Goal: Task Accomplishment & Management: Use online tool/utility

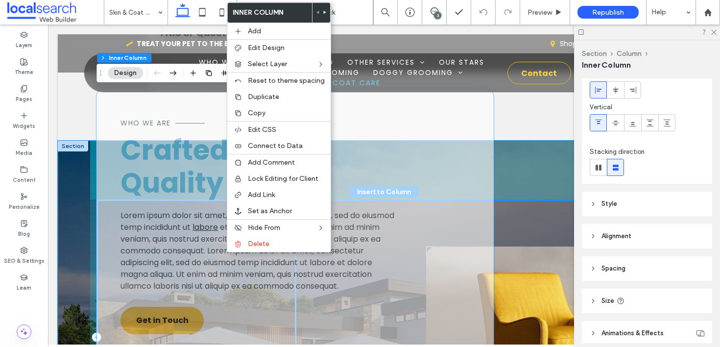
click at [197, 247] on span "et dolore magna aliqua. Ut enim ad minim veniam, quis nostrud exercitation ulla…" at bounding box center [251, 257] width 260 height 70
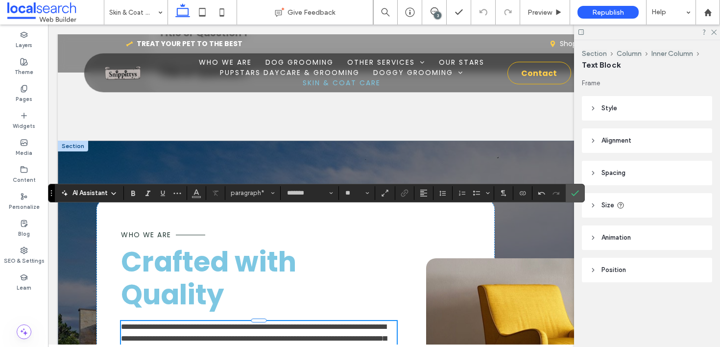
click at [297, 323] on span "**********" at bounding box center [254, 350] width 266 height 54
click at [127, 323] on span "**********" at bounding box center [254, 350] width 266 height 54
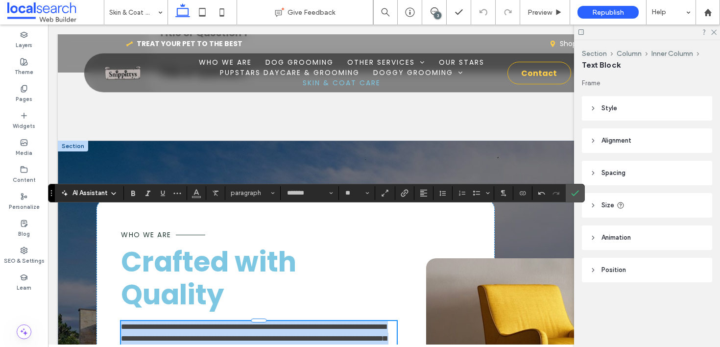
drag, startPoint x: 122, startPoint y: 216, endPoint x: 365, endPoint y: 323, distance: 266.4
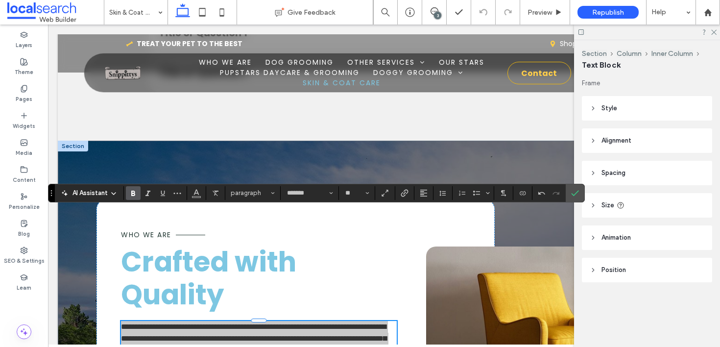
click at [137, 194] on label "Bold" at bounding box center [133, 193] width 15 height 14
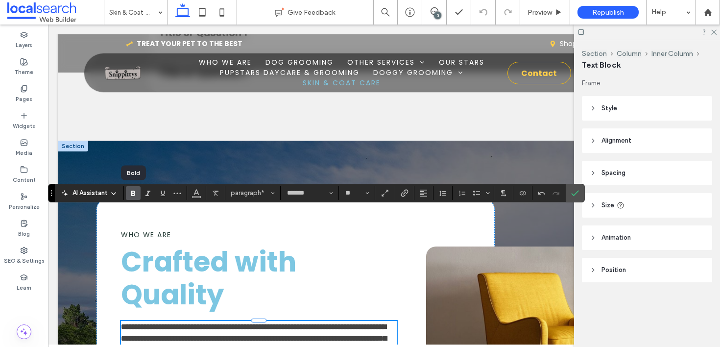
click at [137, 194] on label "Bold" at bounding box center [133, 193] width 15 height 14
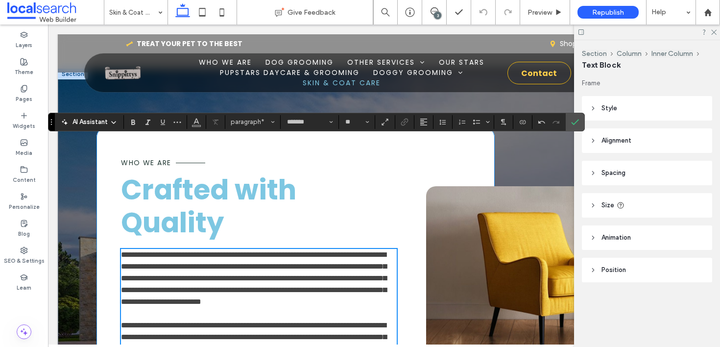
scroll to position [1546, 0]
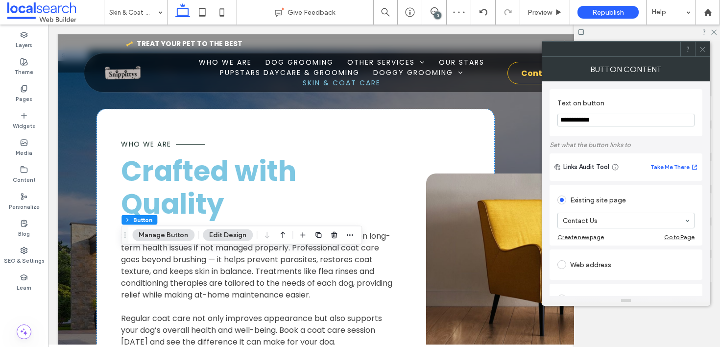
click at [702, 47] on icon at bounding box center [702, 49] width 7 height 7
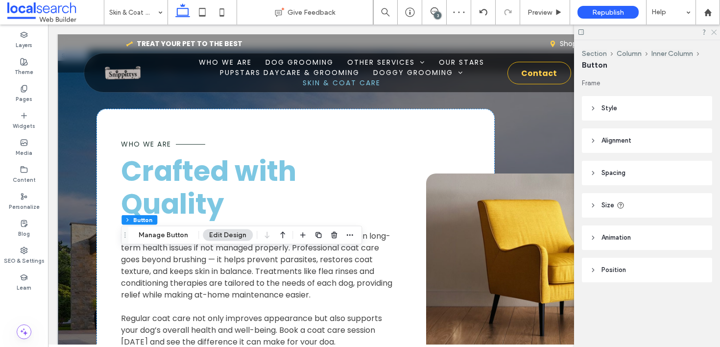
click at [713, 30] on icon at bounding box center [714, 31] width 6 height 6
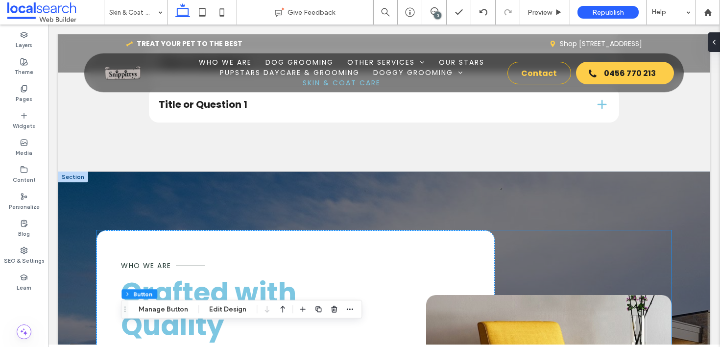
scroll to position [1425, 0]
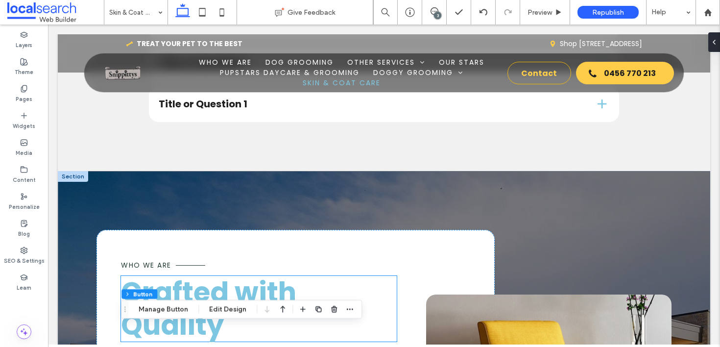
click at [227, 276] on h2 "Crafted with Quality" at bounding box center [259, 309] width 276 height 66
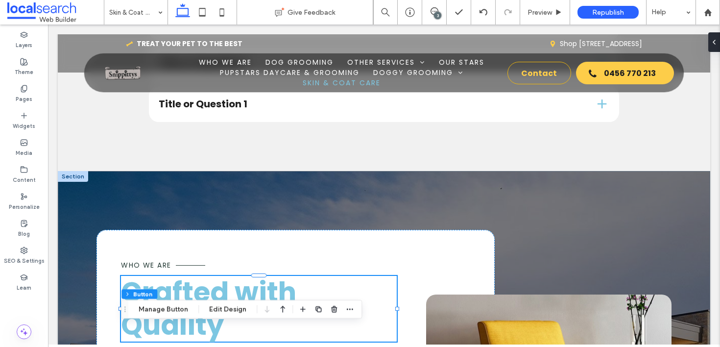
click at [227, 276] on div "Crafted with Quality" at bounding box center [259, 309] width 276 height 66
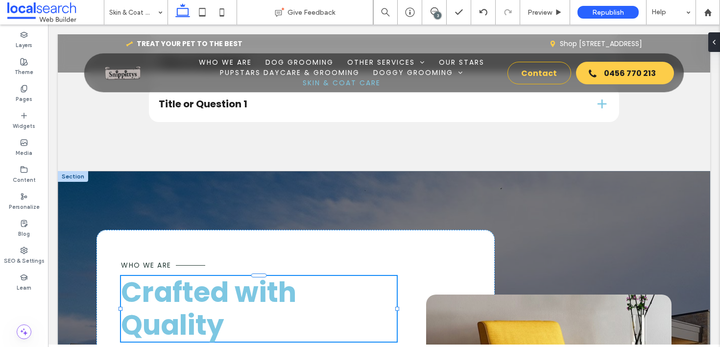
type input "*******"
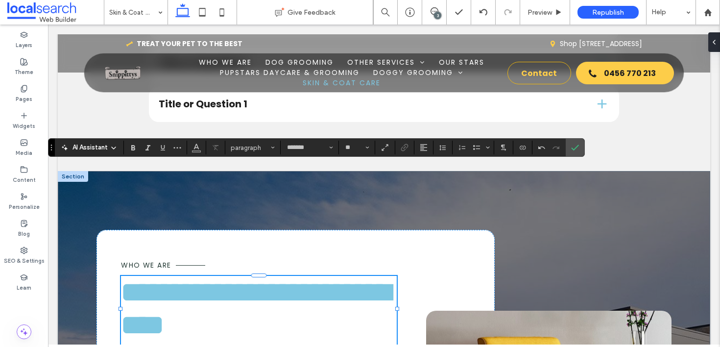
scroll to position [0, 0]
type input "**"
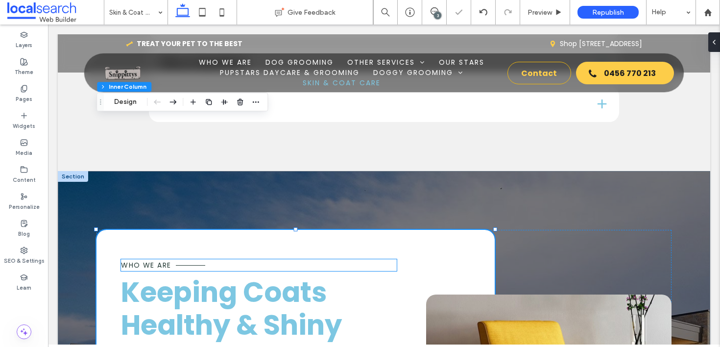
click at [146, 260] on span "Who We Are" at bounding box center [146, 265] width 50 height 10
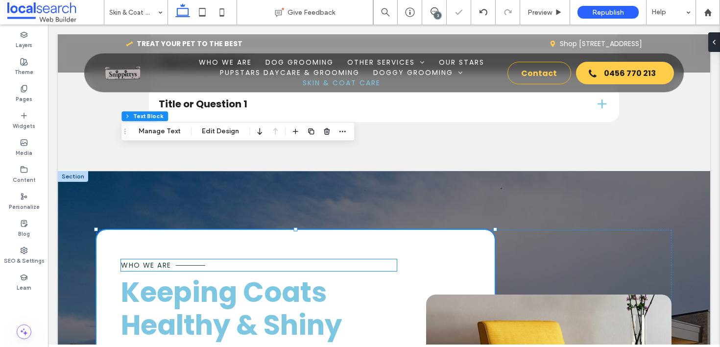
click at [146, 260] on span "Who We Are" at bounding box center [146, 265] width 50 height 10
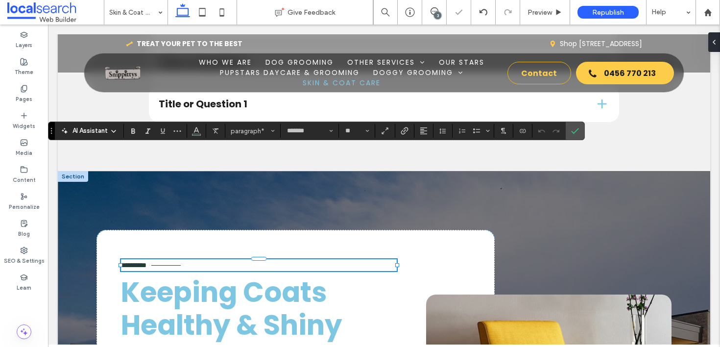
type input "**"
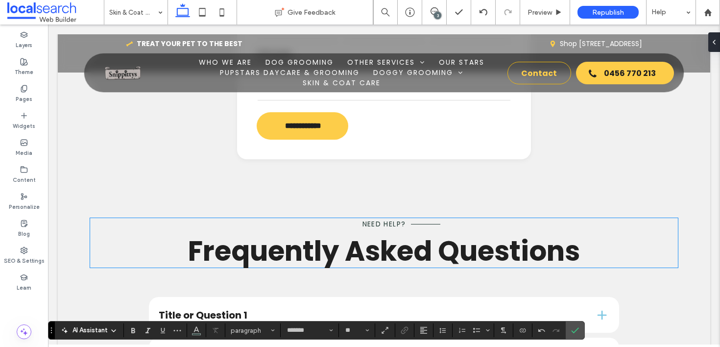
scroll to position [1137, 0]
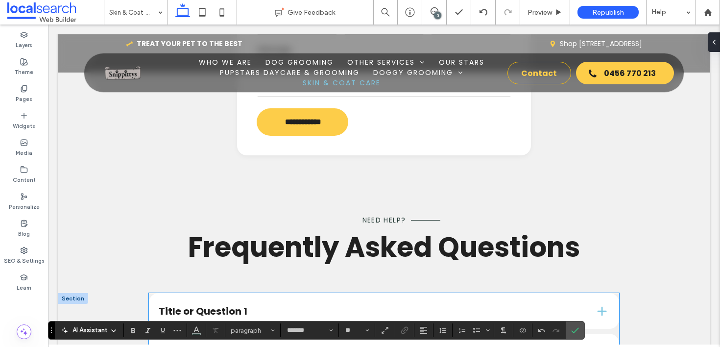
click at [356, 306] on h4 "Title or Question 1" at bounding box center [369, 311] width 421 height 10
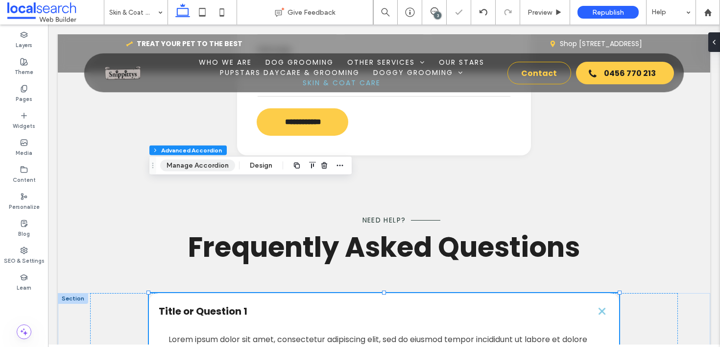
click at [212, 162] on button "Manage Accordion" at bounding box center [197, 166] width 75 height 12
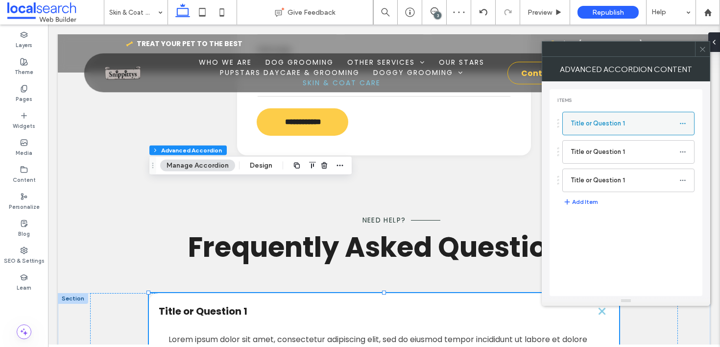
click at [683, 122] on icon at bounding box center [683, 123] width 7 height 7
click at [655, 125] on label "Rename" at bounding box center [637, 128] width 51 height 8
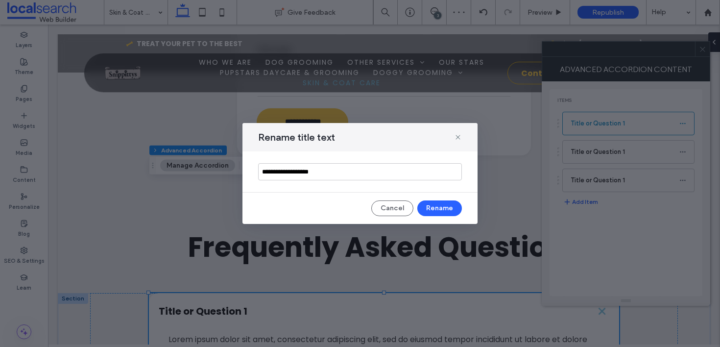
click at [374, 169] on input "**********" at bounding box center [360, 171] width 204 height 17
type input "**********"
click at [446, 210] on button "Rename" at bounding box center [440, 208] width 45 height 16
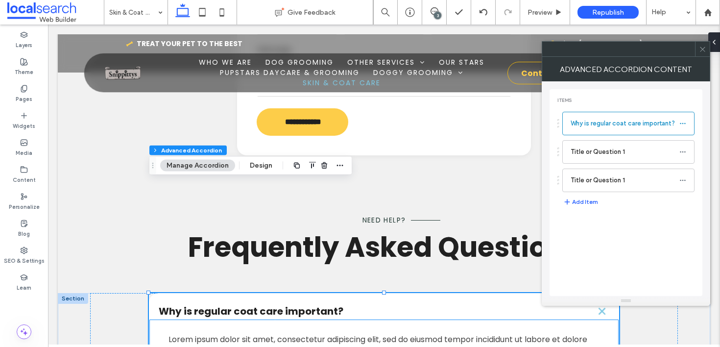
click at [322, 334] on span "Lorem ipsum dolor sit amet, consectetur adipiscing elit, sed do eiusmod tempor …" at bounding box center [378, 351] width 419 height 35
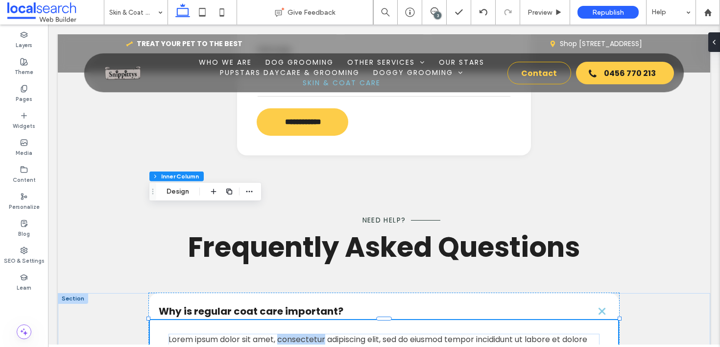
click at [322, 334] on span "Lorem ipsum dolor sit amet, consectetur adipiscing elit, sed do eiusmod tempor …" at bounding box center [378, 351] width 419 height 35
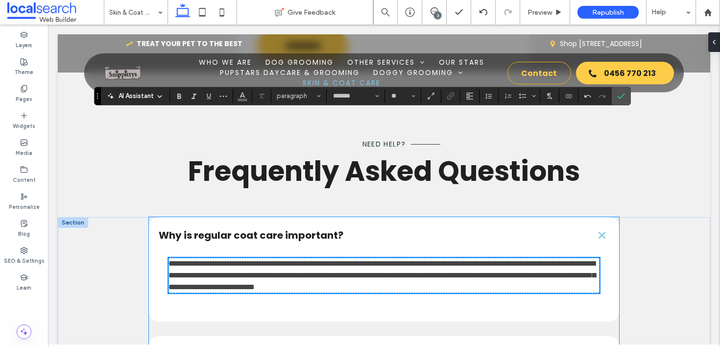
scroll to position [1252, 0]
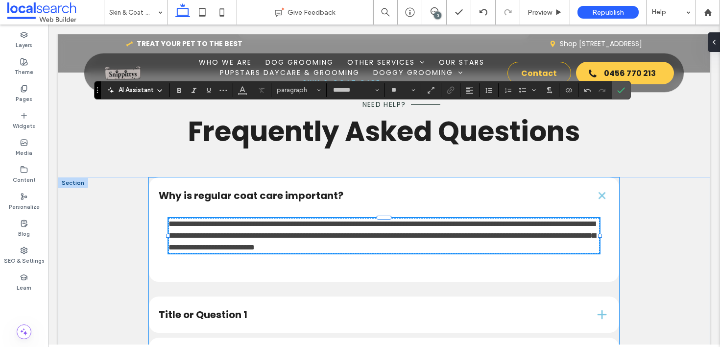
click at [389, 297] on div "Title or Question 1" at bounding box center [384, 315] width 471 height 36
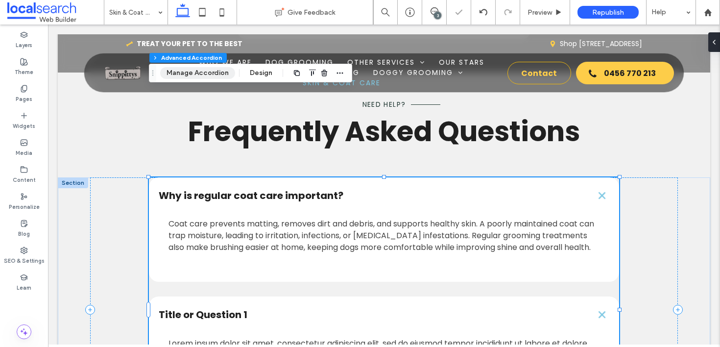
click at [204, 68] on button "Manage Accordion" at bounding box center [197, 73] width 75 height 12
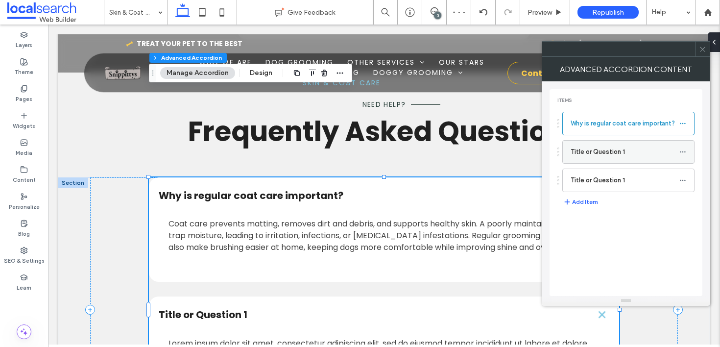
click at [683, 151] on icon at bounding box center [683, 152] width 7 height 7
click at [643, 153] on label "Rename" at bounding box center [637, 156] width 51 height 8
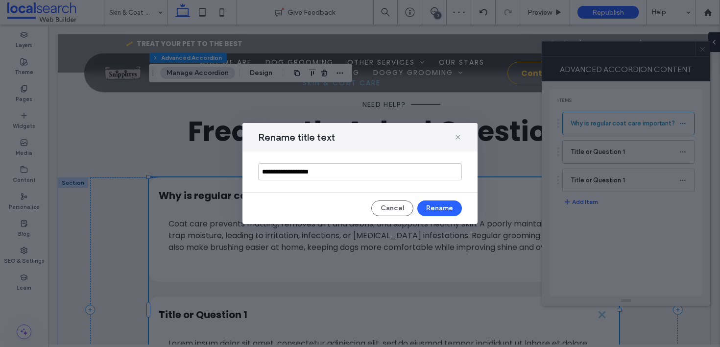
click at [414, 169] on input "**********" at bounding box center [360, 171] width 204 height 17
type input "**********"
click at [432, 205] on button "Rename" at bounding box center [440, 208] width 45 height 16
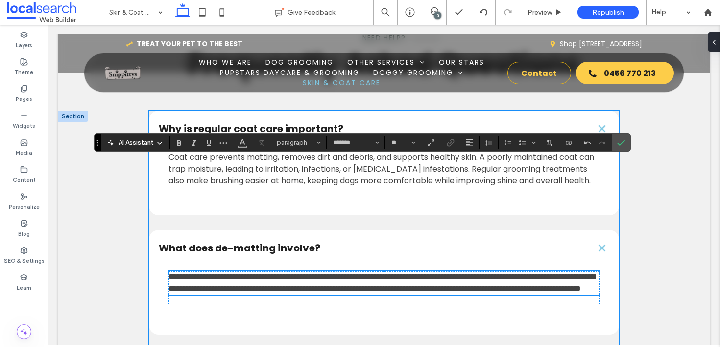
scroll to position [1343, 0]
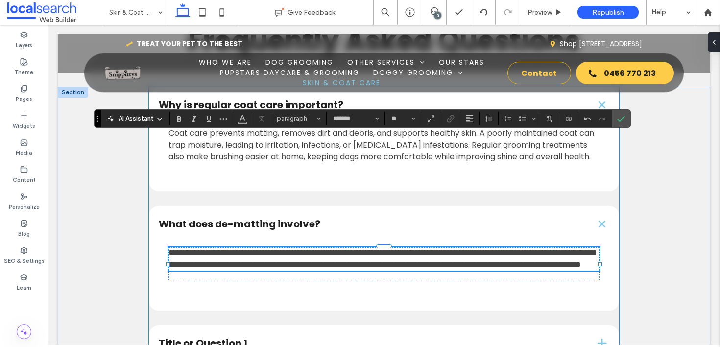
click at [349, 338] on h4 "Title or Question 1" at bounding box center [369, 343] width 421 height 10
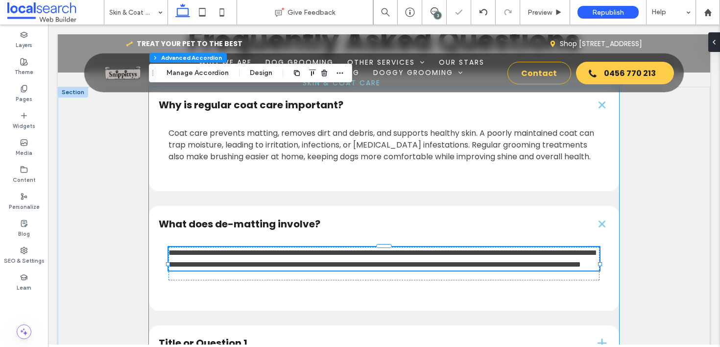
type input "*"
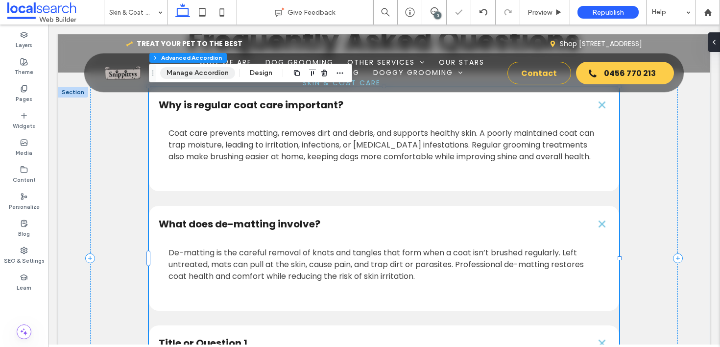
click at [213, 72] on button "Manage Accordion" at bounding box center [197, 73] width 75 height 12
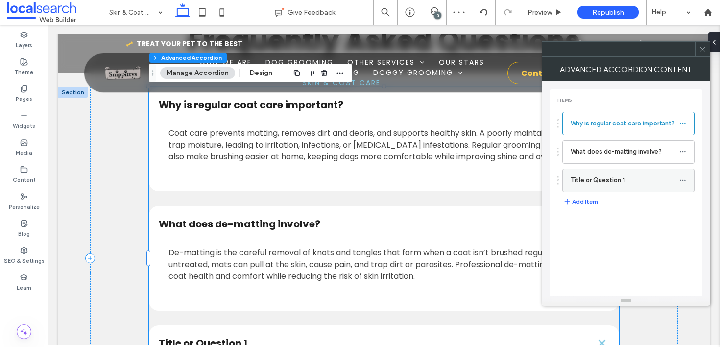
click at [683, 178] on icon at bounding box center [683, 180] width 7 height 7
click at [645, 182] on label "Rename" at bounding box center [637, 185] width 51 height 8
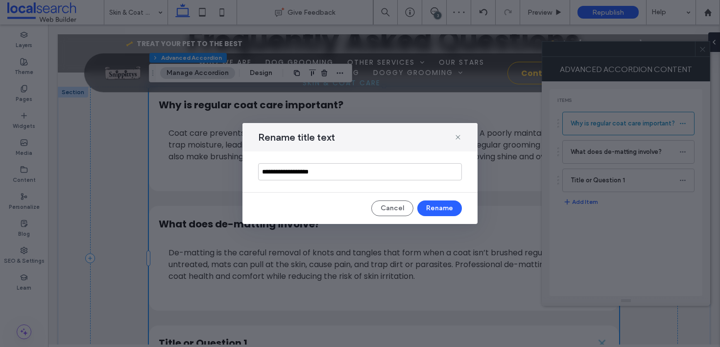
click at [353, 164] on input "**********" at bounding box center [360, 171] width 204 height 17
type input "**********"
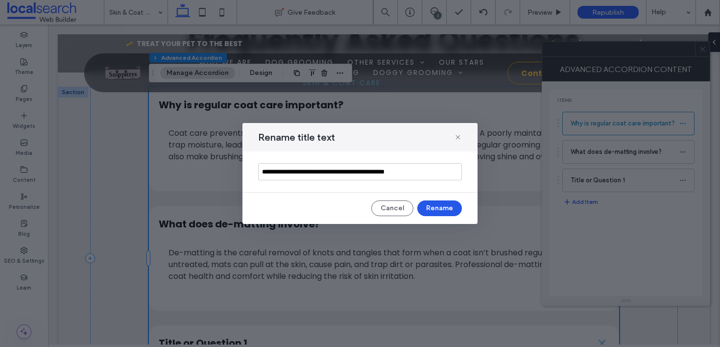
click at [446, 209] on button "Rename" at bounding box center [440, 208] width 45 height 16
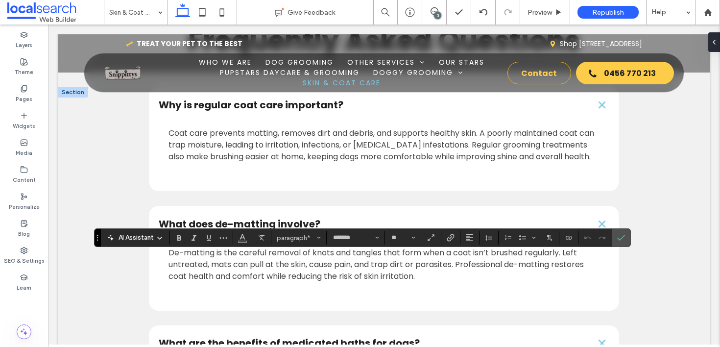
paste div
click at [625, 236] on label "Confirm" at bounding box center [621, 238] width 15 height 18
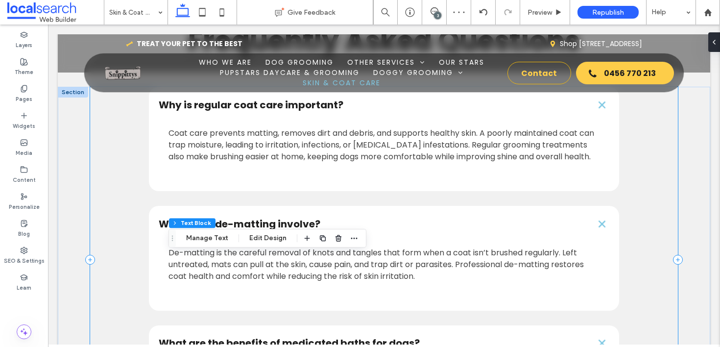
click at [658, 228] on div "Why is regular coat care important? Coat care prevents matting, removes dirt an…" at bounding box center [384, 260] width 588 height 346
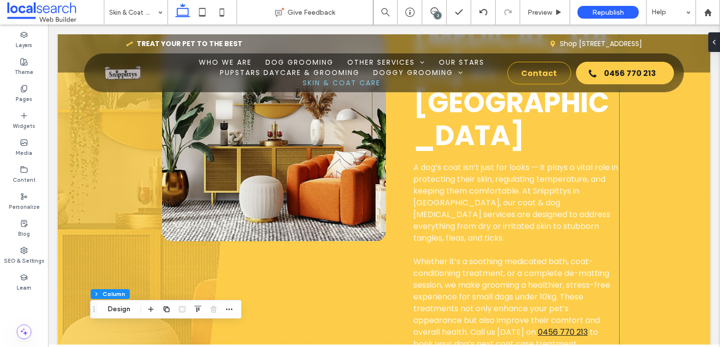
scroll to position [645, 0]
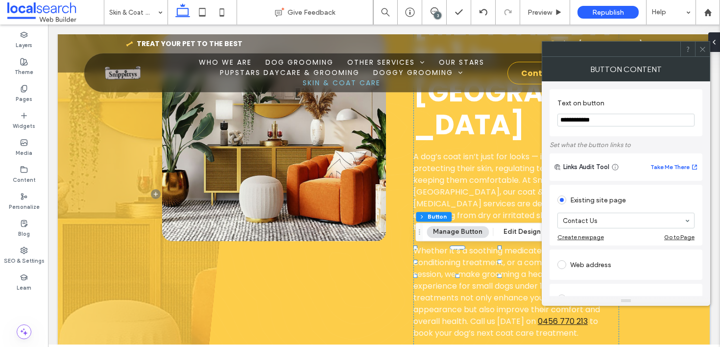
click at [701, 49] on icon at bounding box center [702, 49] width 7 height 7
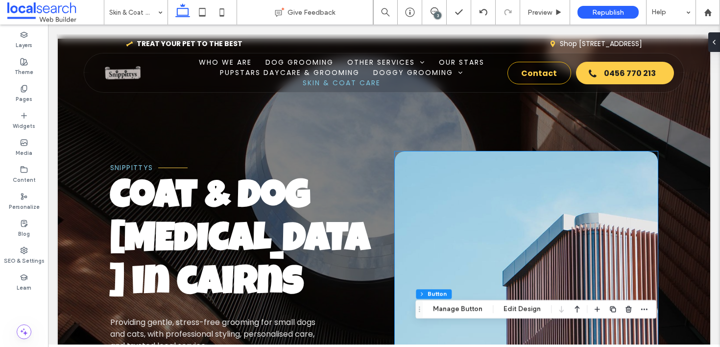
scroll to position [0, 0]
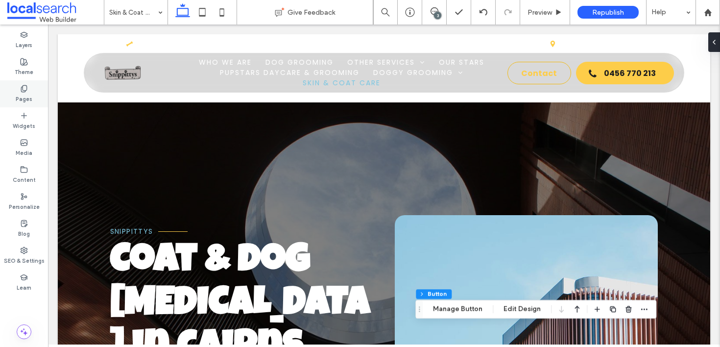
click at [22, 95] on label "Pages" at bounding box center [24, 98] width 17 height 11
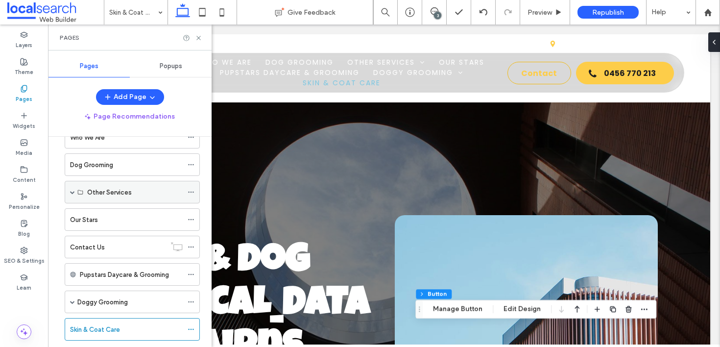
scroll to position [78, 0]
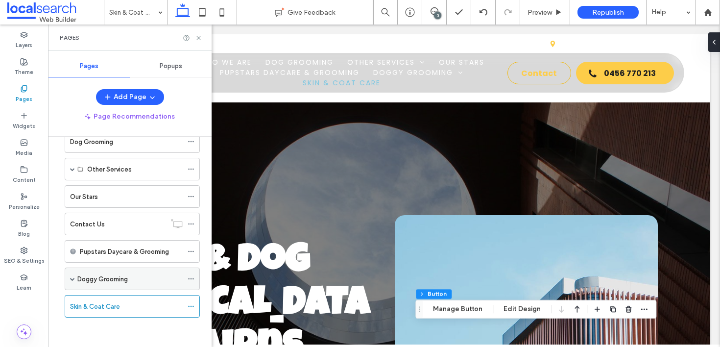
click at [75, 282] on div "Doggy Grooming" at bounding box center [132, 279] width 135 height 23
click at [74, 279] on span at bounding box center [72, 278] width 5 height 5
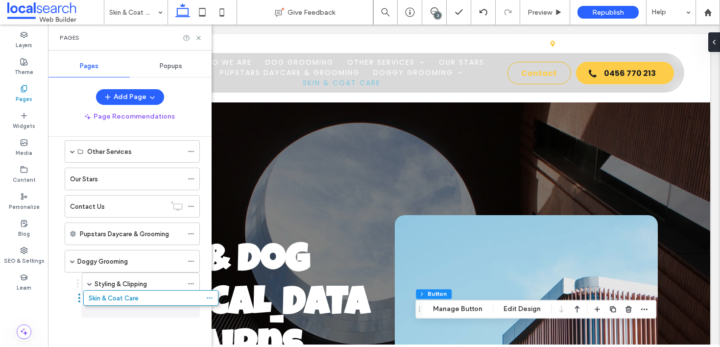
scroll to position [96, 0]
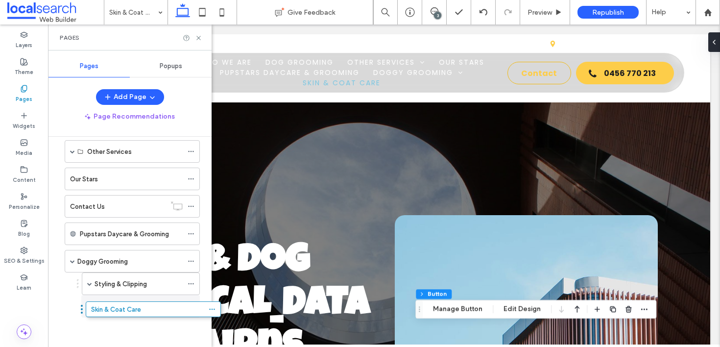
drag, startPoint x: 61, startPoint y: 306, endPoint x: 82, endPoint y: 313, distance: 21.7
click at [130, 98] on button "Add Page" at bounding box center [130, 97] width 68 height 16
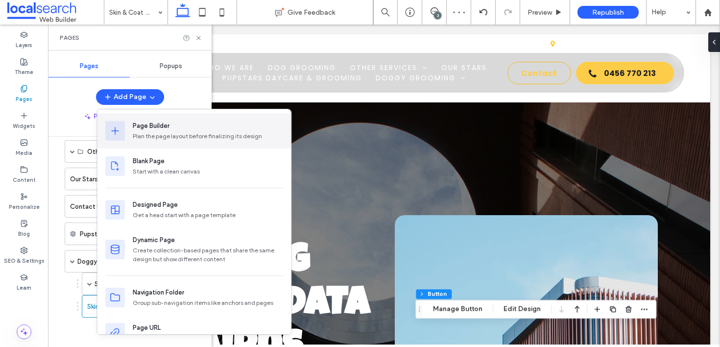
click at [176, 141] on div "Page Builder Plan the page layout before finalizing its design" at bounding box center [195, 130] width 194 height 35
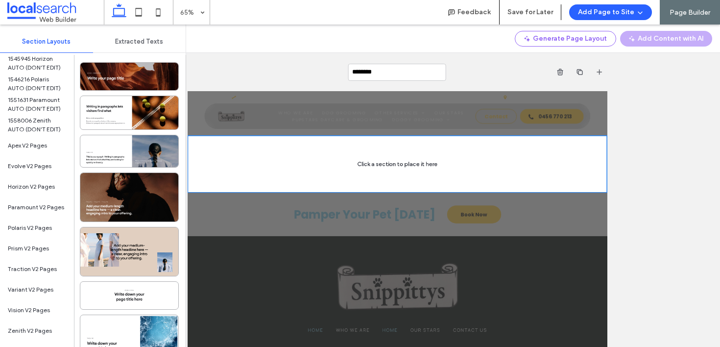
scroll to position [320, 0]
click at [33, 246] on span "Prism V2 Pages" at bounding box center [28, 247] width 41 height 9
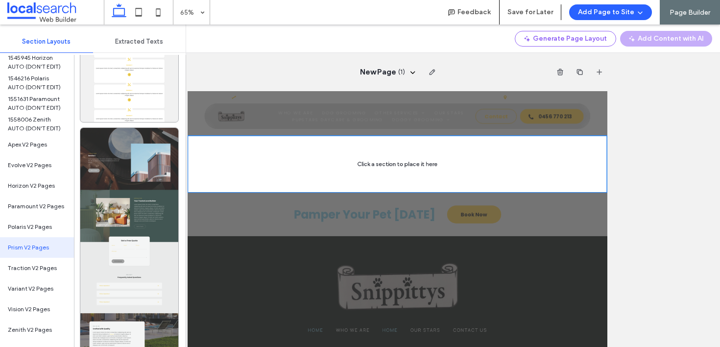
scroll to position [1484, 0]
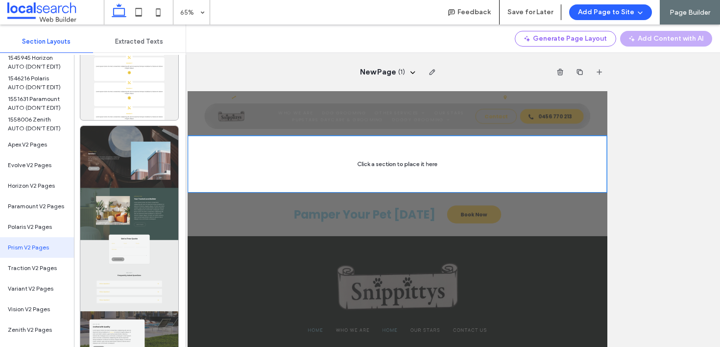
click at [123, 199] on div at bounding box center [129, 244] width 98 height 236
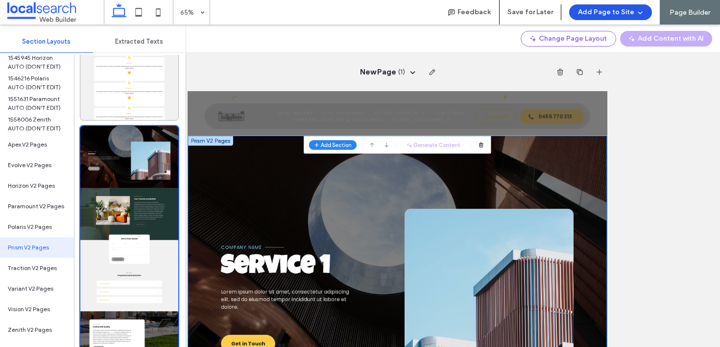
click at [619, 12] on button "Add Page to Site" at bounding box center [611, 12] width 83 height 16
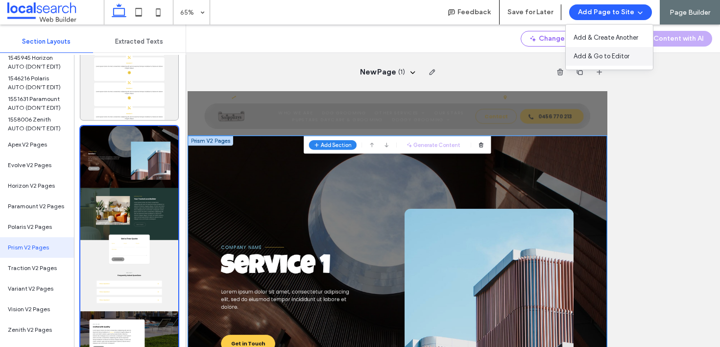
click at [598, 52] on span "Add & Go to Editor" at bounding box center [602, 56] width 56 height 10
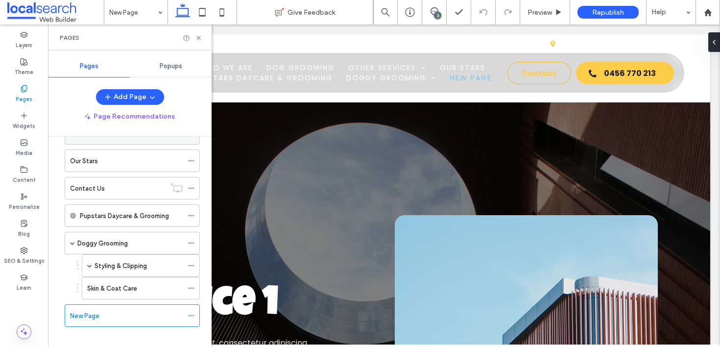
scroll to position [123, 0]
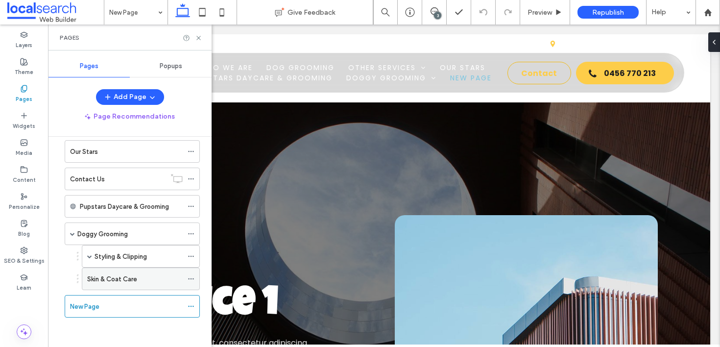
click at [122, 277] on label "Skin & Coat Care" at bounding box center [112, 279] width 50 height 17
click at [200, 37] on icon at bounding box center [198, 37] width 7 height 7
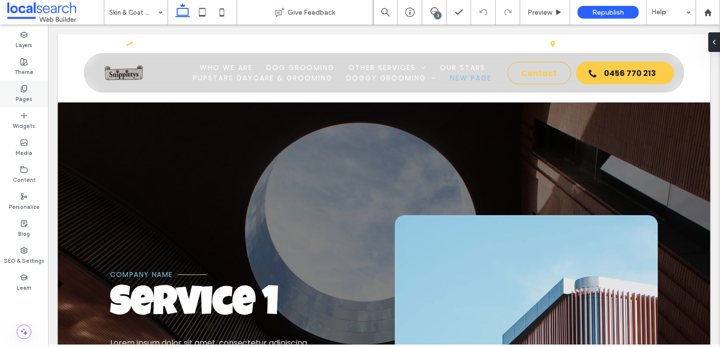
click at [16, 95] on label "Pages" at bounding box center [24, 98] width 17 height 11
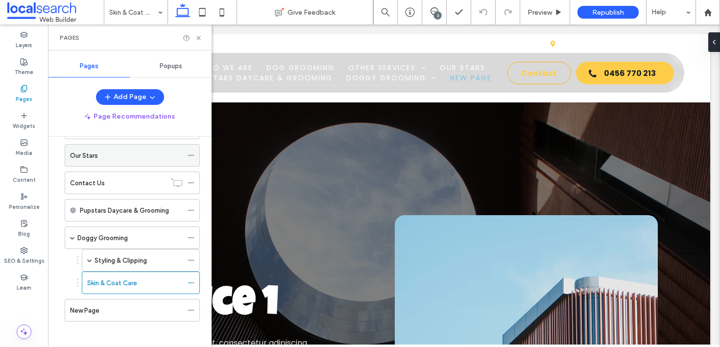
scroll to position [123, 0]
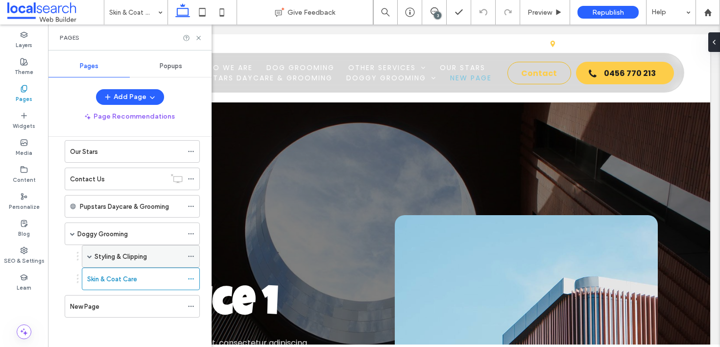
click at [141, 259] on label "Styling & Clipping" at bounding box center [121, 256] width 52 height 17
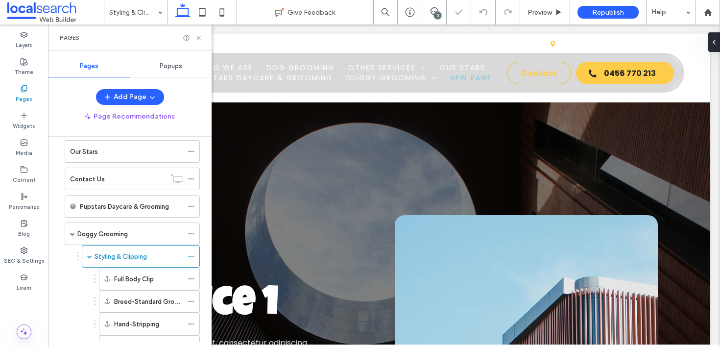
click at [196, 42] on div "Pages" at bounding box center [130, 38] width 164 height 26
click at [197, 40] on icon at bounding box center [198, 37] width 7 height 7
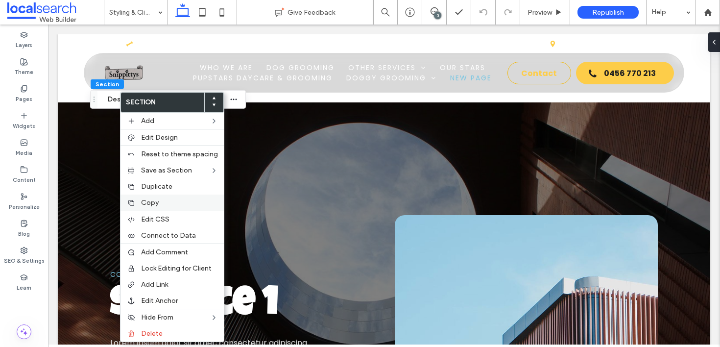
click at [173, 204] on label "Copy" at bounding box center [179, 202] width 77 height 8
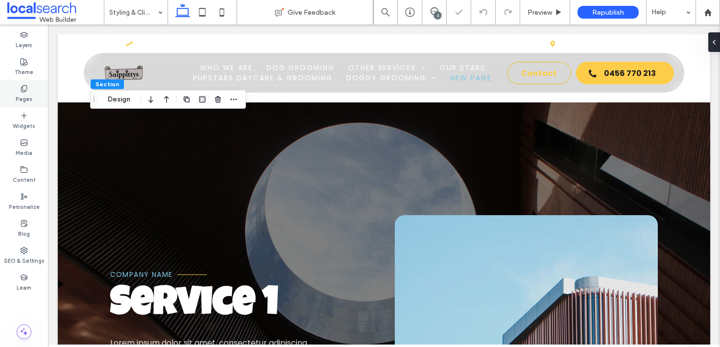
click at [40, 100] on div "Pages" at bounding box center [24, 93] width 48 height 27
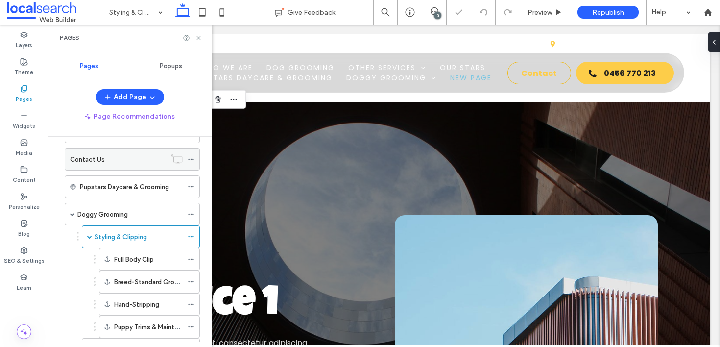
scroll to position [213, 0]
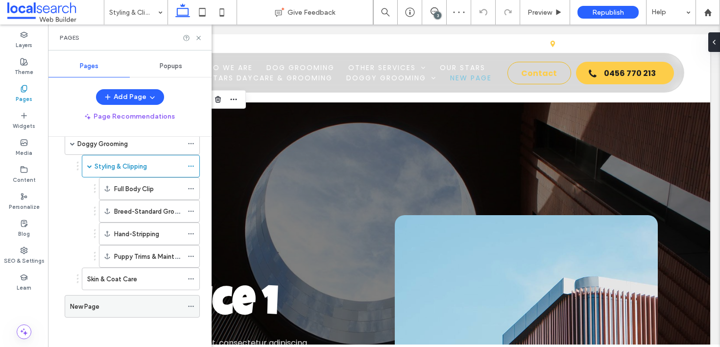
click at [116, 299] on div "New Page" at bounding box center [126, 307] width 113 height 22
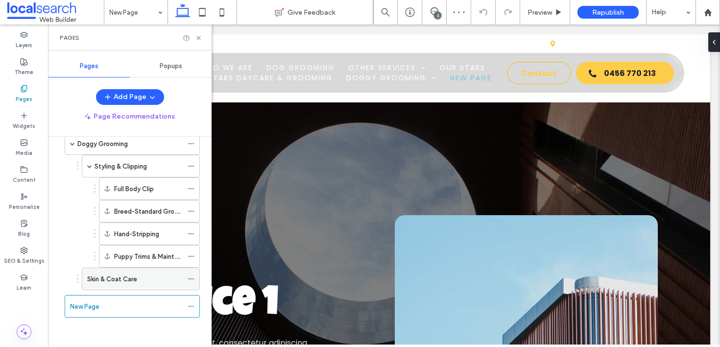
click at [123, 281] on label "Skin & Coat Care" at bounding box center [112, 279] width 50 height 17
click at [199, 40] on icon at bounding box center [198, 37] width 7 height 7
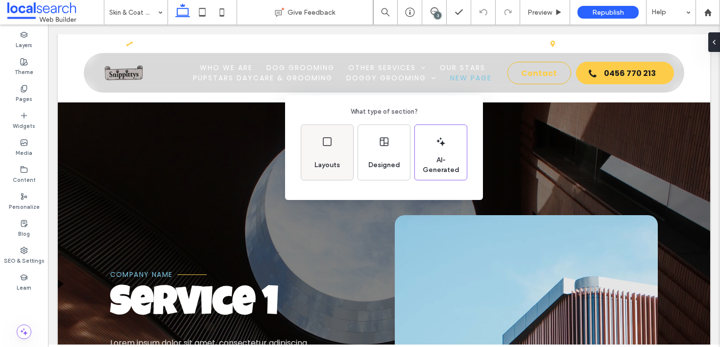
click at [331, 152] on div "Layouts" at bounding box center [327, 152] width 52 height 55
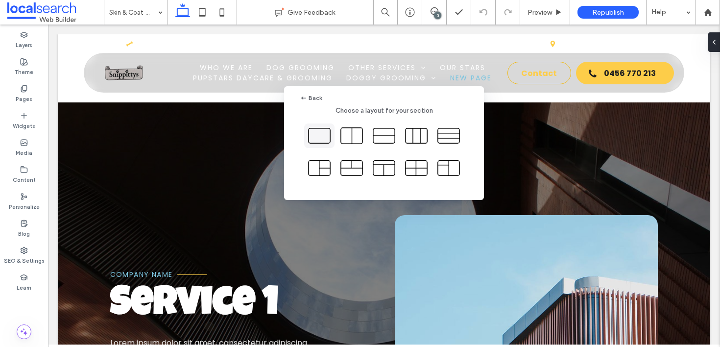
click at [318, 140] on icon at bounding box center [319, 136] width 25 height 25
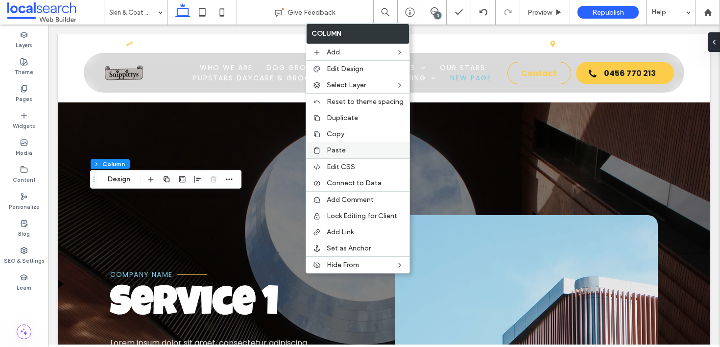
click at [359, 148] on label "Paste" at bounding box center [365, 150] width 77 height 8
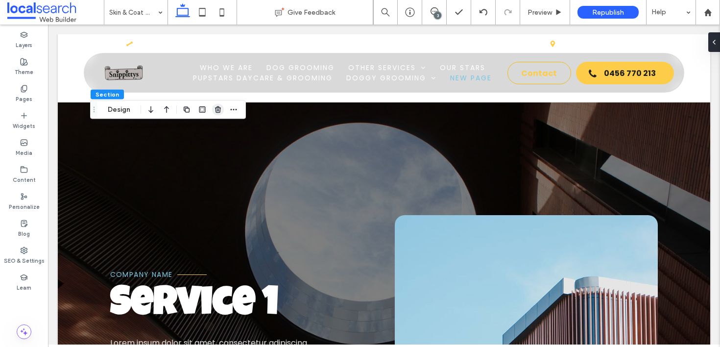
click at [219, 111] on use "button" at bounding box center [218, 109] width 6 height 6
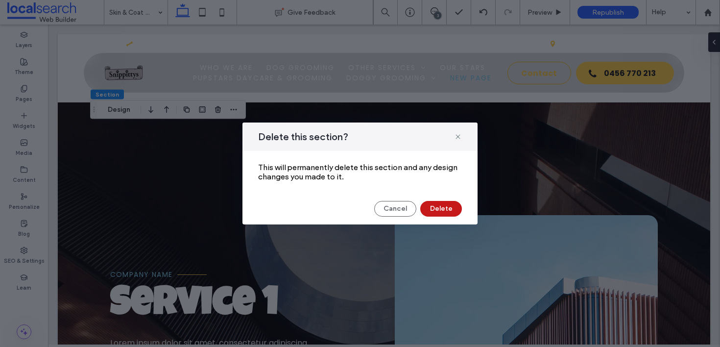
click at [442, 207] on button "Delete" at bounding box center [442, 209] width 42 height 16
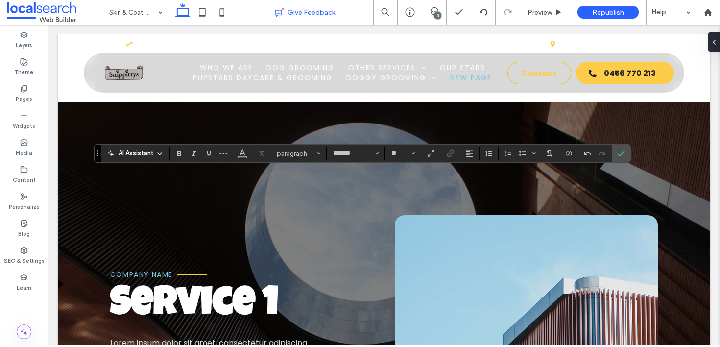
type input "**"
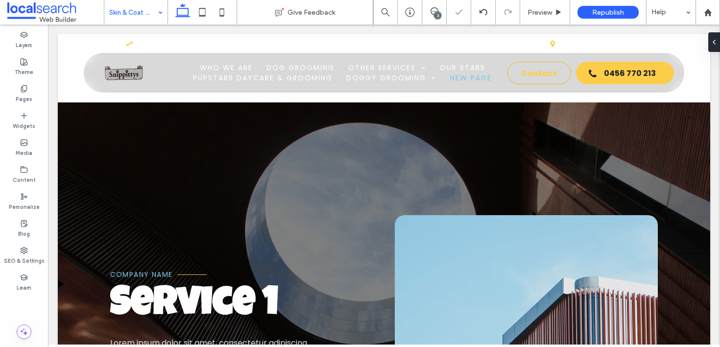
type input "*******"
type input "**"
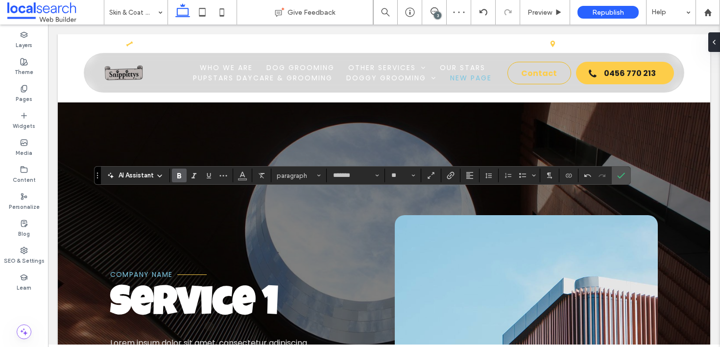
click at [182, 175] on icon "Bold" at bounding box center [179, 176] width 8 height 8
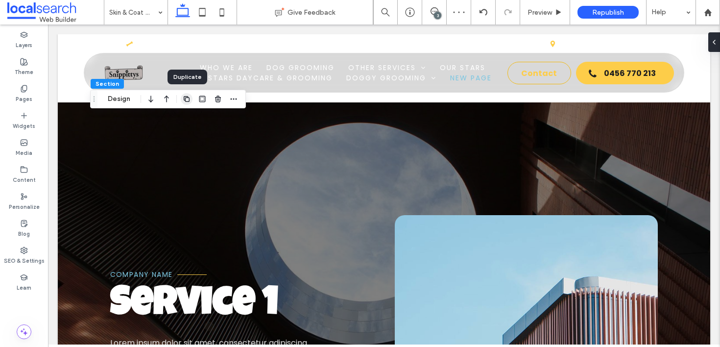
click at [188, 100] on icon "button" at bounding box center [187, 99] width 8 height 8
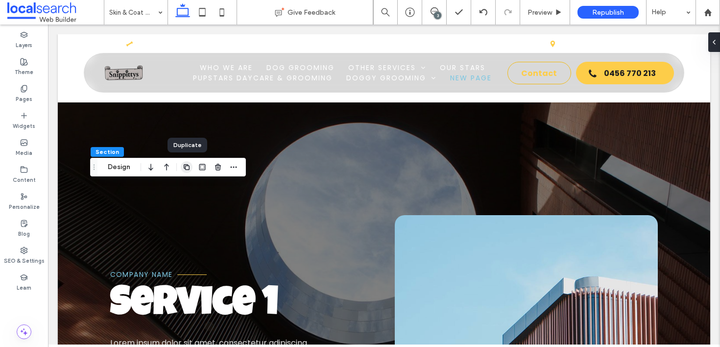
click at [189, 170] on icon "button" at bounding box center [187, 167] width 8 height 8
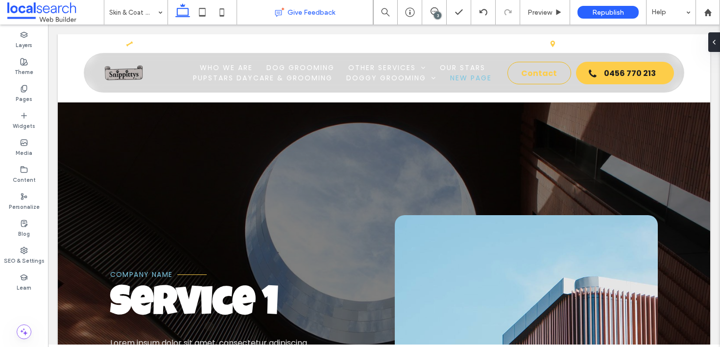
type input "*******"
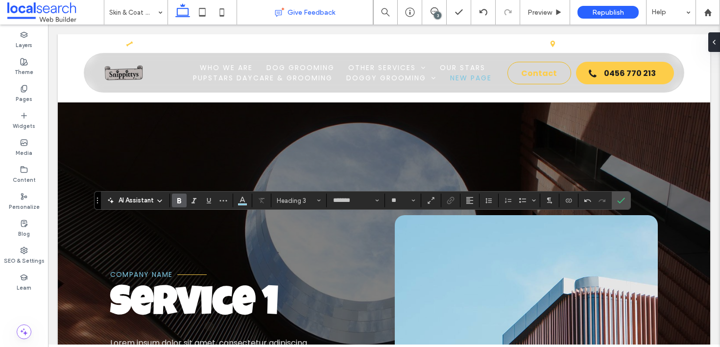
type input "**"
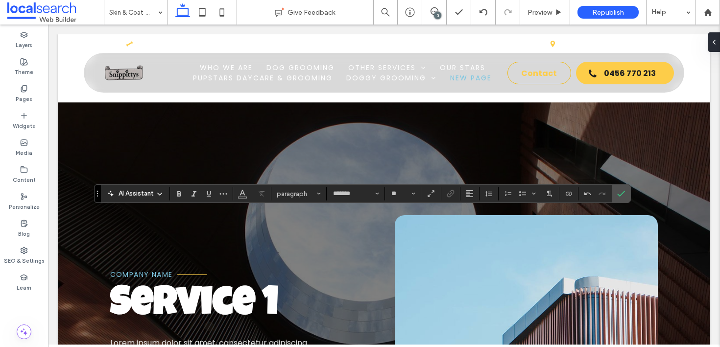
type input "**"
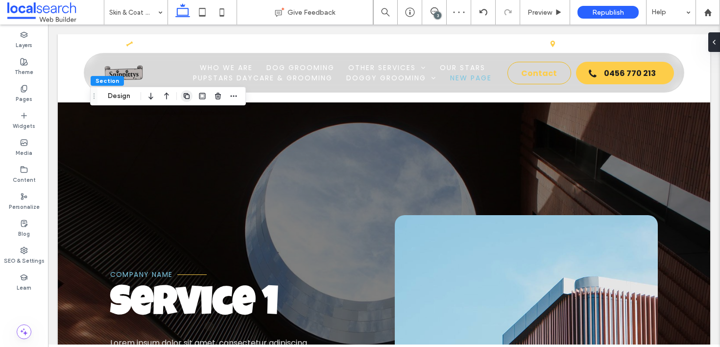
click at [186, 97] on icon "button" at bounding box center [187, 96] width 8 height 8
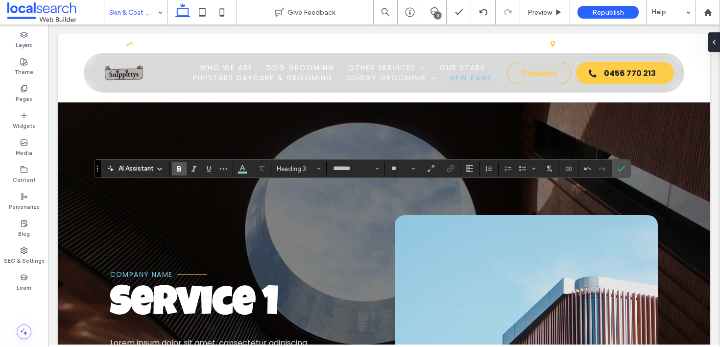
type input "**"
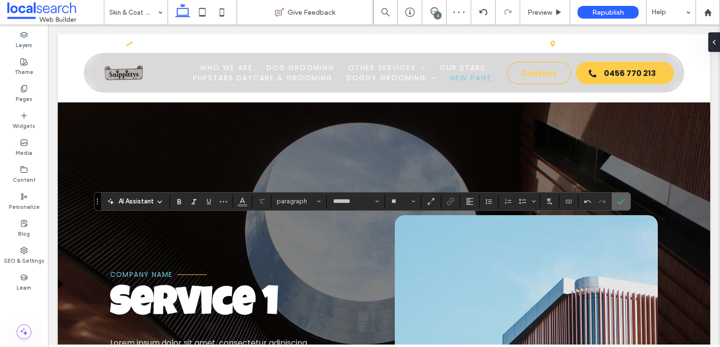
click at [619, 206] on span "Confirm" at bounding box center [620, 202] width 4 height 18
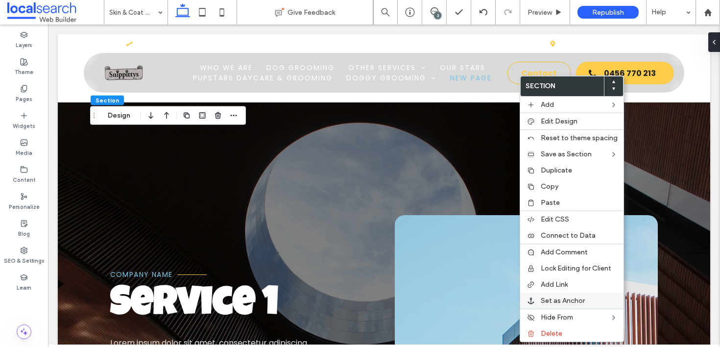
click at [548, 304] on span "Set as Anchor" at bounding box center [563, 301] width 44 height 8
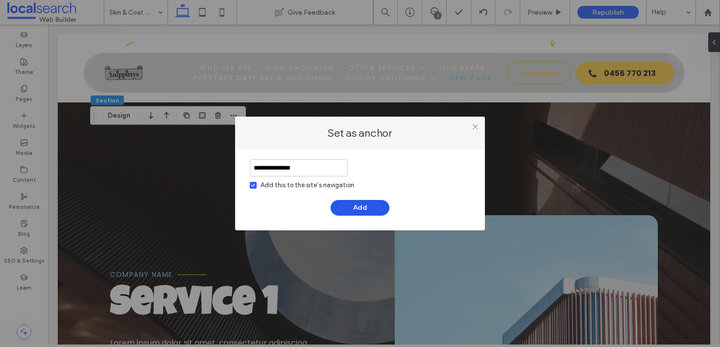
type input "**********"
click at [352, 203] on button "Add" at bounding box center [360, 208] width 59 height 16
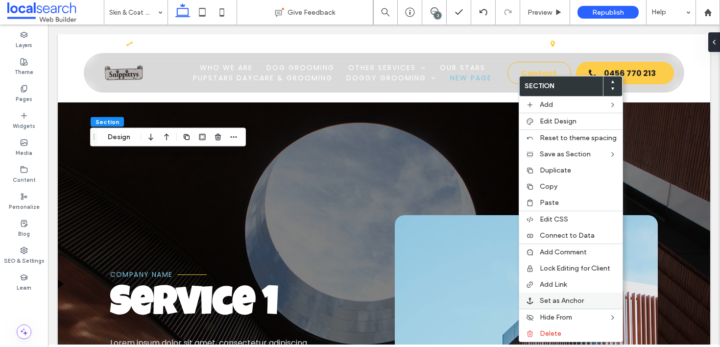
click at [578, 294] on div "Set as Anchor" at bounding box center [571, 301] width 103 height 16
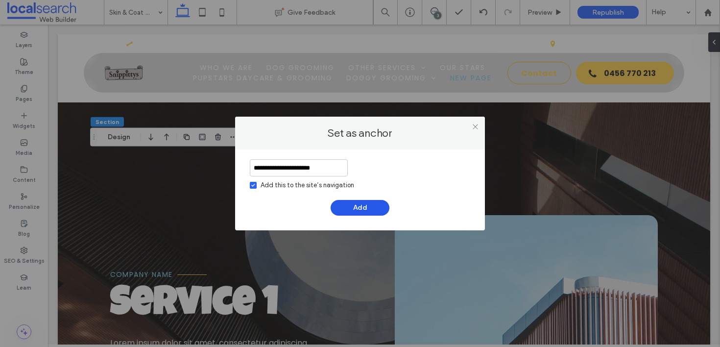
type input "**********"
click at [382, 210] on button "Add" at bounding box center [360, 208] width 59 height 16
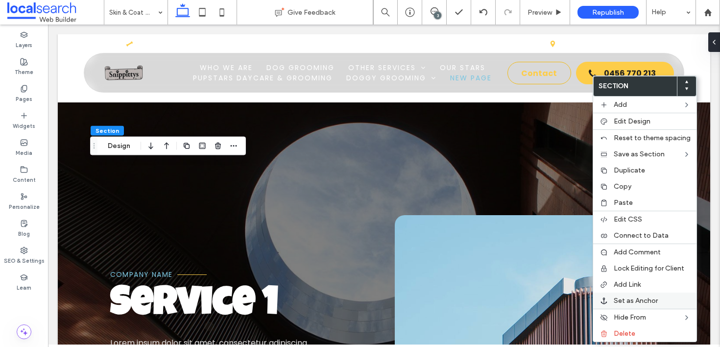
click at [649, 302] on span "Set as Anchor" at bounding box center [636, 301] width 44 height 8
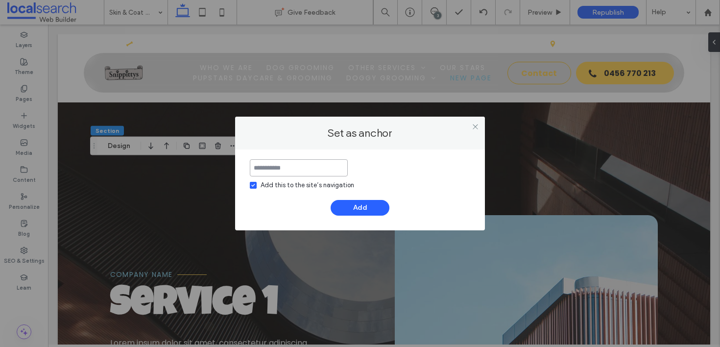
paste input "**********"
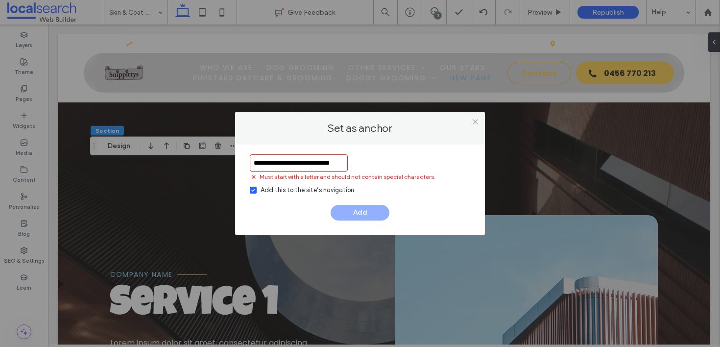
click at [272, 164] on input "**********" at bounding box center [299, 162] width 98 height 17
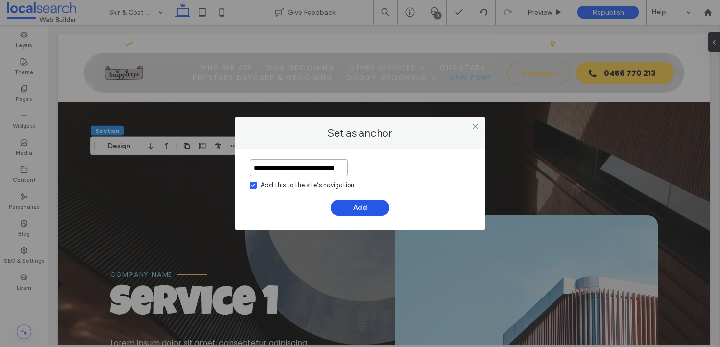
type input "**********"
click at [368, 207] on button "Add" at bounding box center [360, 208] width 59 height 16
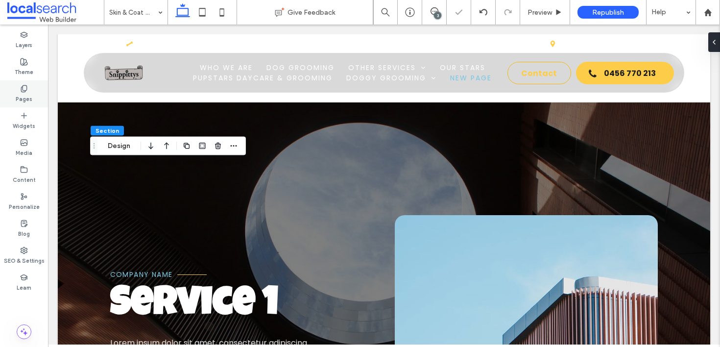
click at [22, 94] on label "Pages" at bounding box center [24, 98] width 17 height 11
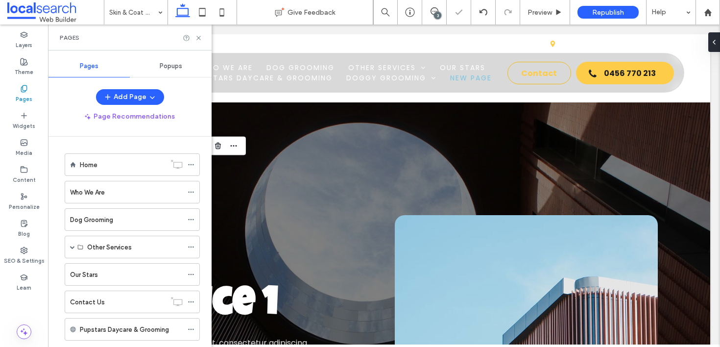
scroll to position [296, 0]
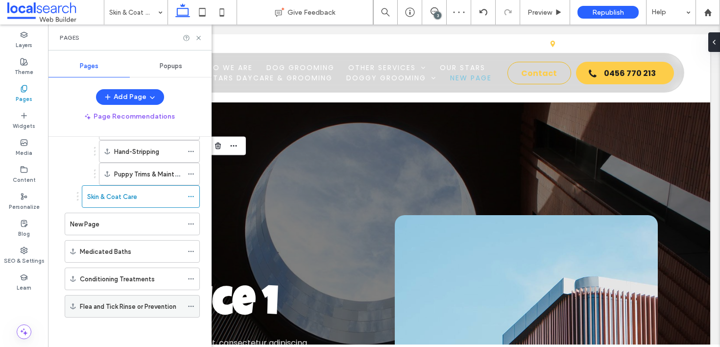
click at [191, 305] on icon at bounding box center [191, 306] width 7 height 7
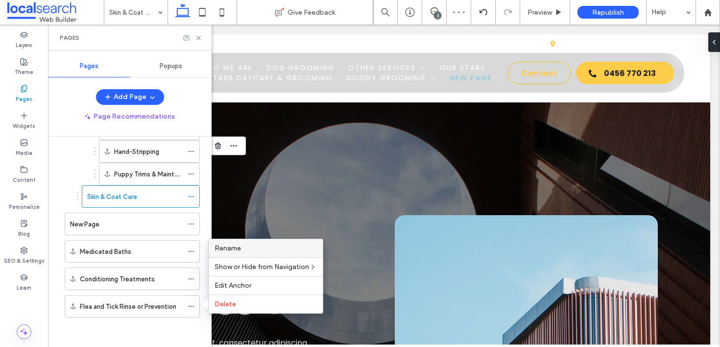
click at [227, 249] on span "Rename" at bounding box center [228, 248] width 26 height 8
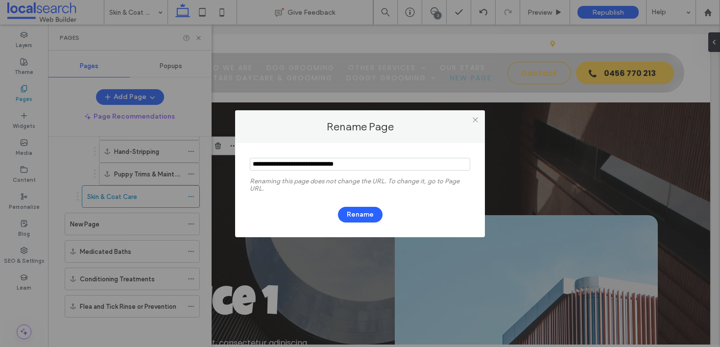
click at [270, 168] on input "notEmpty" at bounding box center [360, 164] width 221 height 13
click at [270, 164] on input "notEmpty" at bounding box center [360, 164] width 221 height 13
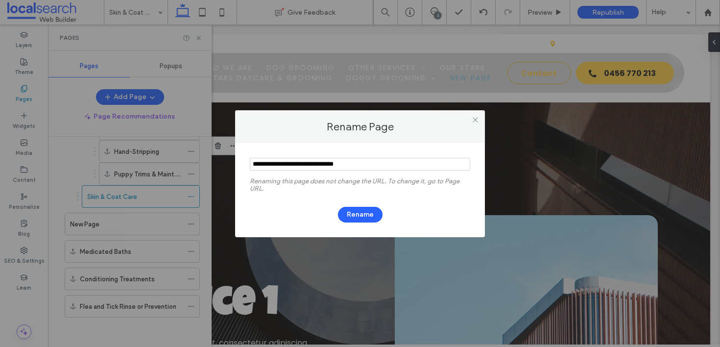
click at [270, 164] on input "notEmpty" at bounding box center [360, 164] width 221 height 13
type input "**********"
click at [364, 221] on button "Rename" at bounding box center [360, 215] width 45 height 16
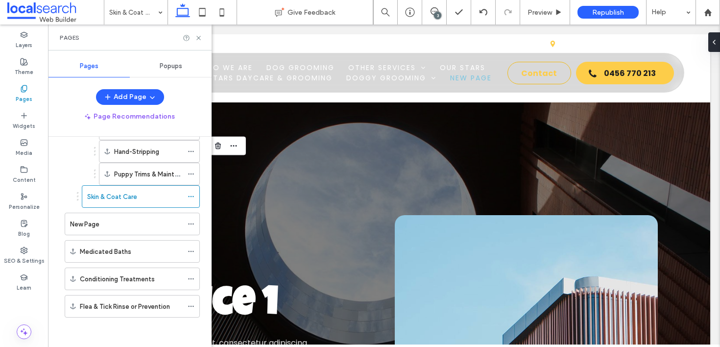
click at [435, 14] on div "3" at bounding box center [437, 15] width 7 height 7
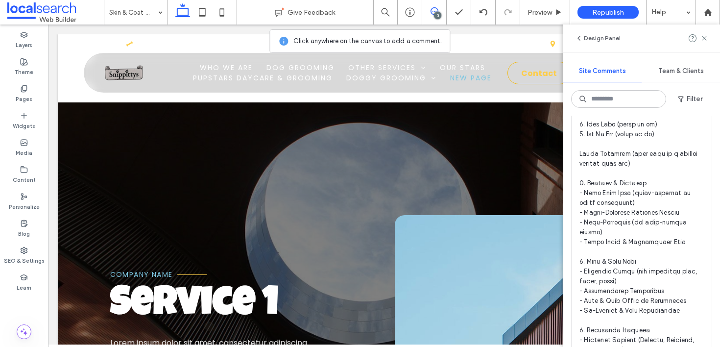
scroll to position [437, 0]
click at [706, 38] on use at bounding box center [704, 38] width 4 height 4
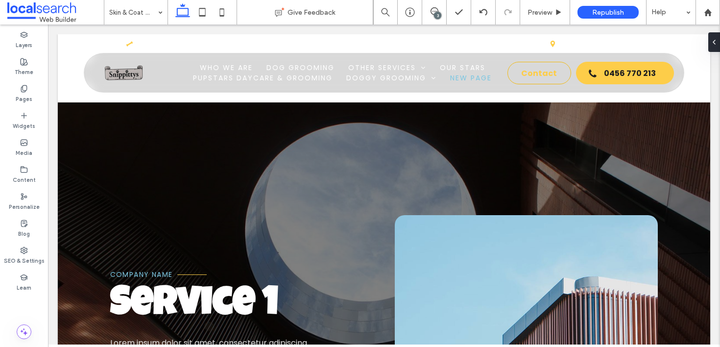
scroll to position [0, 0]
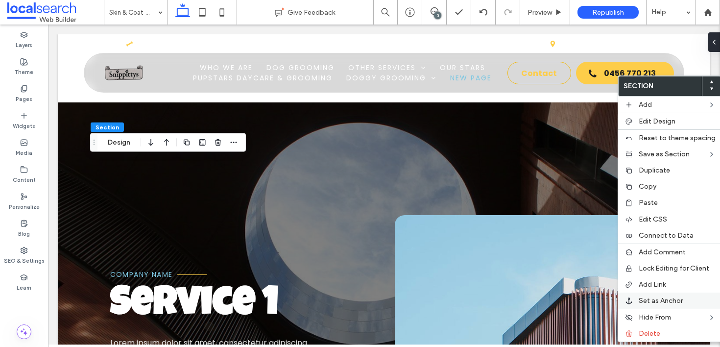
click at [676, 300] on span "Set as Anchor" at bounding box center [661, 301] width 44 height 8
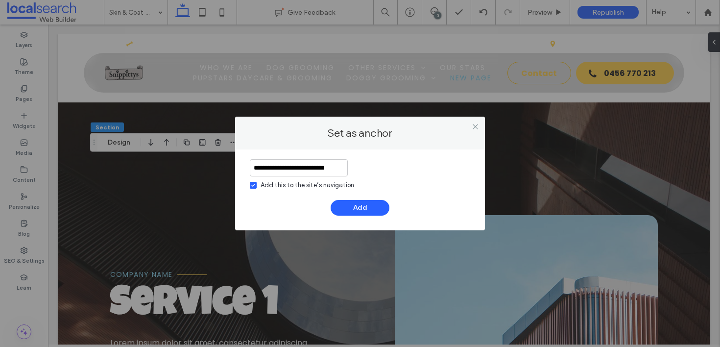
scroll to position [0, 1]
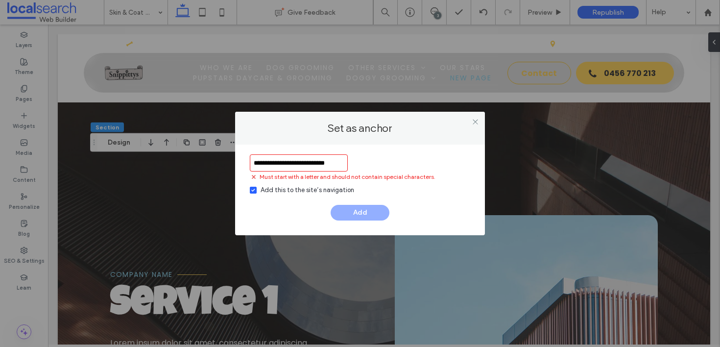
click at [291, 164] on input "**********" at bounding box center [299, 162] width 98 height 17
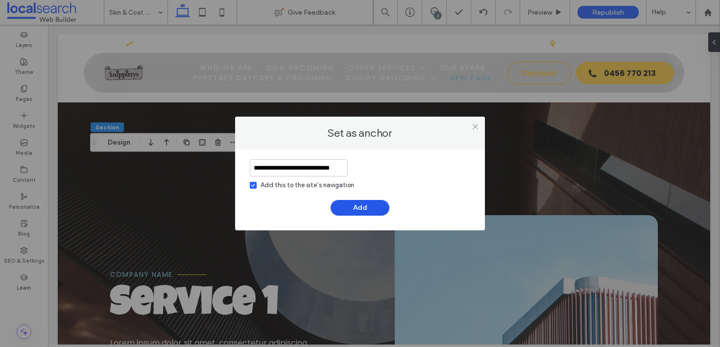
type input "**********"
click at [359, 208] on button "Add" at bounding box center [360, 208] width 59 height 16
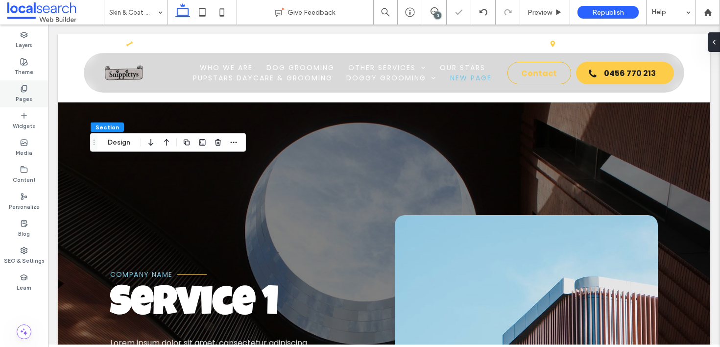
click at [34, 92] on div "Pages" at bounding box center [24, 93] width 48 height 27
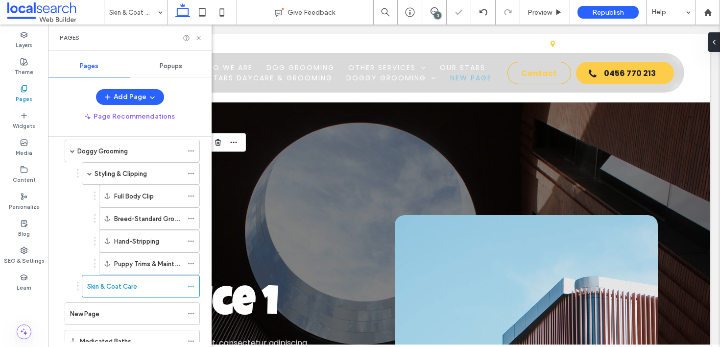
scroll to position [323, 0]
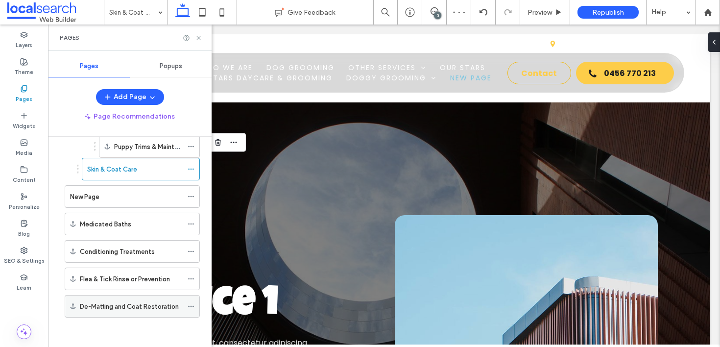
click at [194, 306] on use at bounding box center [190, 306] width 5 height 1
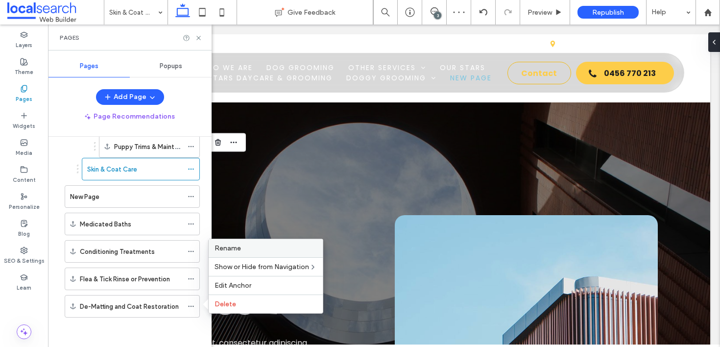
click at [253, 248] on label "Rename" at bounding box center [266, 248] width 102 height 8
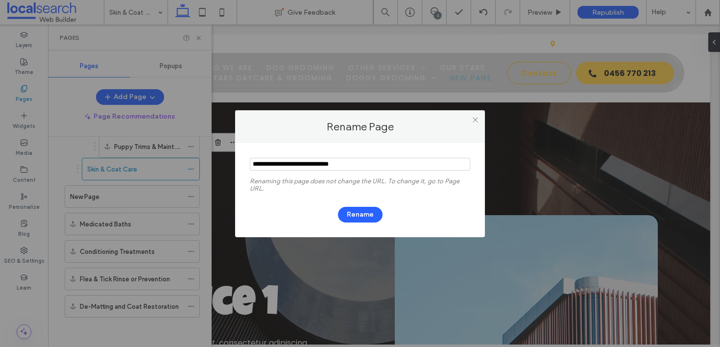
click at [291, 166] on input "notEmpty" at bounding box center [360, 164] width 221 height 13
type input "**********"
click at [361, 220] on button "Rename" at bounding box center [360, 215] width 45 height 16
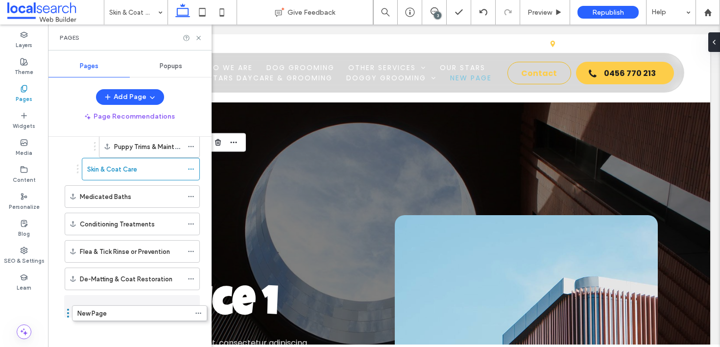
drag, startPoint x: 61, startPoint y: 196, endPoint x: 68, endPoint y: 317, distance: 121.2
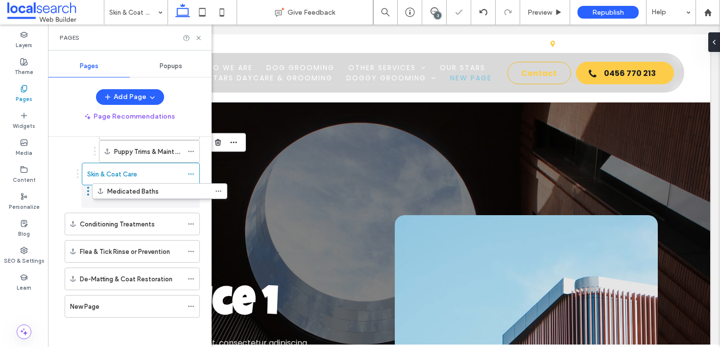
scroll to position [318, 0]
drag, startPoint x: 60, startPoint y: 195, endPoint x: 91, endPoint y: 197, distance: 30.5
drag, startPoint x: 77, startPoint y: 194, endPoint x: 107, endPoint y: 195, distance: 29.9
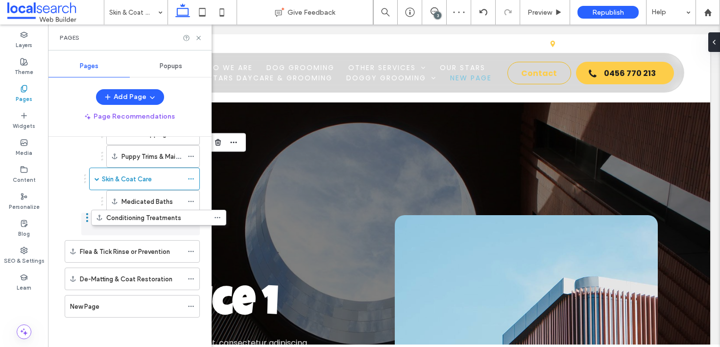
scroll to position [313, 0]
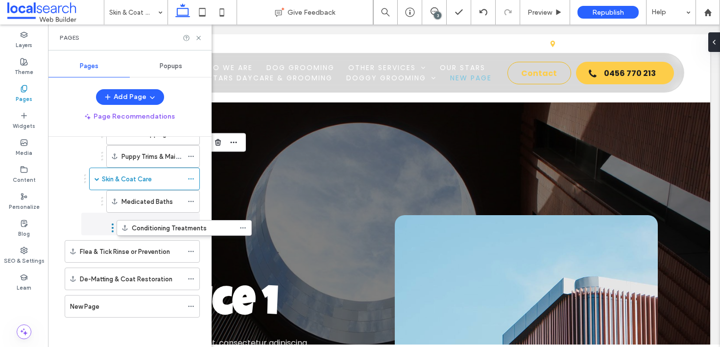
drag, startPoint x: 61, startPoint y: 223, endPoint x: 113, endPoint y: 230, distance: 52.5
drag, startPoint x: 85, startPoint y: 223, endPoint x: 108, endPoint y: 223, distance: 23.0
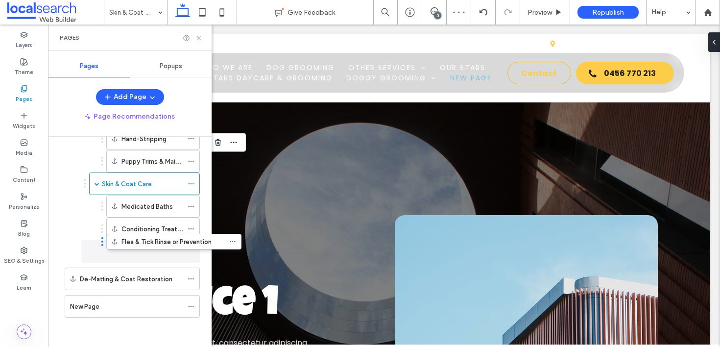
scroll to position [308, 0]
drag, startPoint x: 60, startPoint y: 250, endPoint x: 122, endPoint y: 251, distance: 61.8
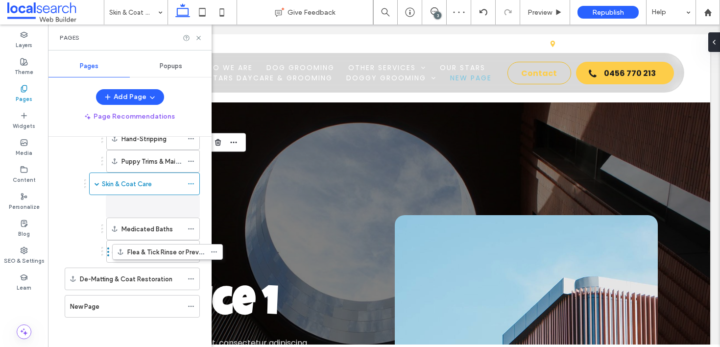
drag, startPoint x: 84, startPoint y: 250, endPoint x: 108, endPoint y: 249, distance: 24.0
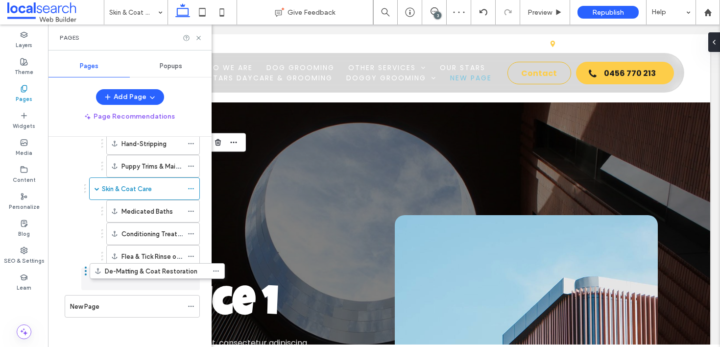
scroll to position [303, 0]
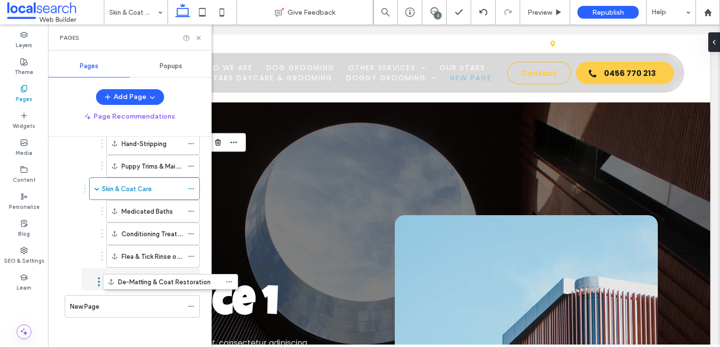
drag, startPoint x: 60, startPoint y: 278, endPoint x: 99, endPoint y: 284, distance: 38.8
click at [85, 277] on div "De-Matting & Coat Restoration" at bounding box center [142, 279] width 116 height 23
click at [71, 274] on div "Styling & Clipping Full Body Clip Breed-Standard Grooming Styles Hand-Stripping…" at bounding box center [133, 177] width 133 height 225
drag, startPoint x: 85, startPoint y: 278, endPoint x: 108, endPoint y: 279, distance: 23.1
click at [438, 14] on div "3" at bounding box center [437, 15] width 7 height 7
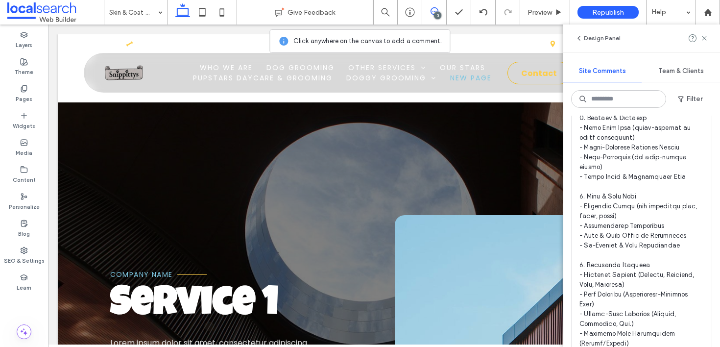
scroll to position [502, 0]
drag, startPoint x: 649, startPoint y: 252, endPoint x: 588, endPoint y: 256, distance: 61.4
click at [588, 256] on span at bounding box center [642, 234] width 124 height 598
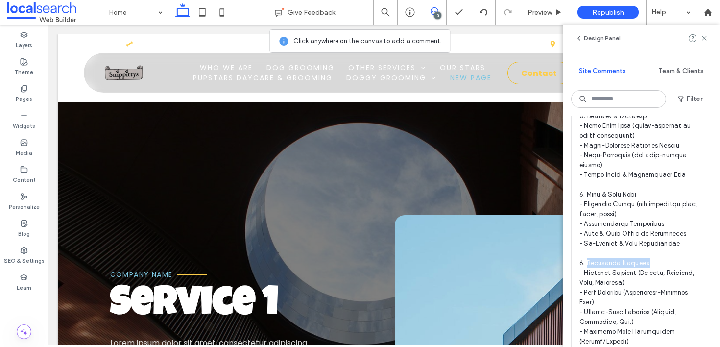
copy span "pecialty Grooming"
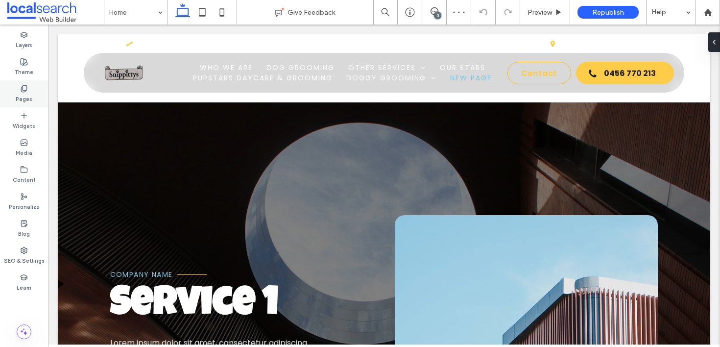
click at [31, 95] on label "Pages" at bounding box center [24, 98] width 17 height 11
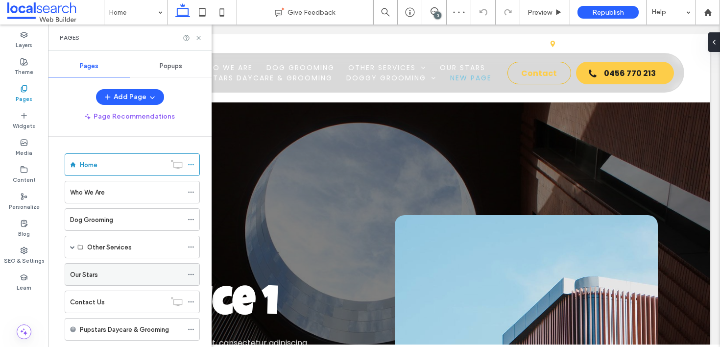
scroll to position [303, 0]
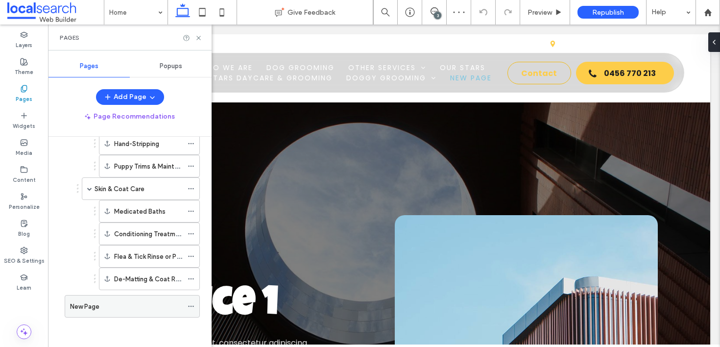
click at [107, 310] on div "New Page" at bounding box center [126, 306] width 113 height 10
click at [188, 304] on icon at bounding box center [191, 306] width 7 height 7
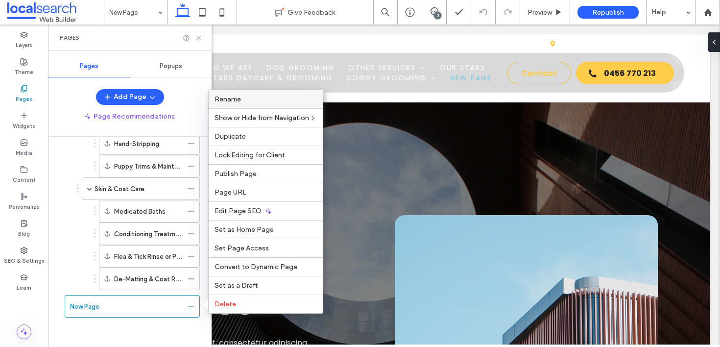
click at [244, 100] on label "Rename" at bounding box center [266, 99] width 102 height 8
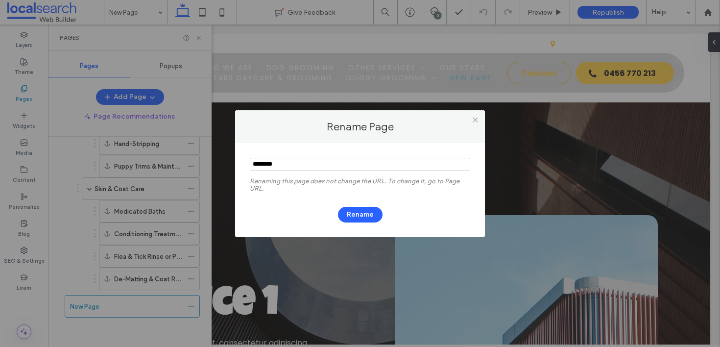
click at [307, 175] on section at bounding box center [360, 165] width 221 height 25
click at [307, 168] on input "notEmpty" at bounding box center [360, 164] width 221 height 13
paste input "**********"
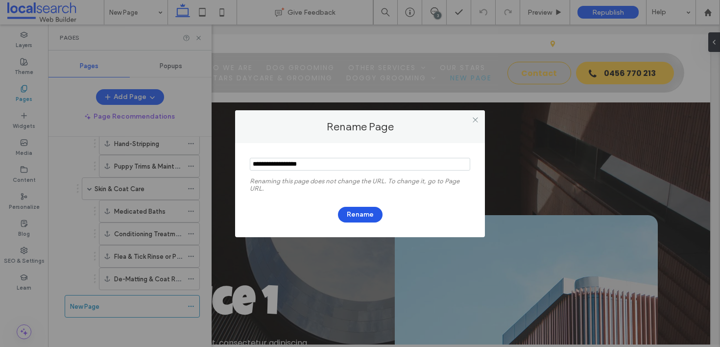
type input "**********"
click at [365, 215] on button "Rename" at bounding box center [360, 215] width 45 height 16
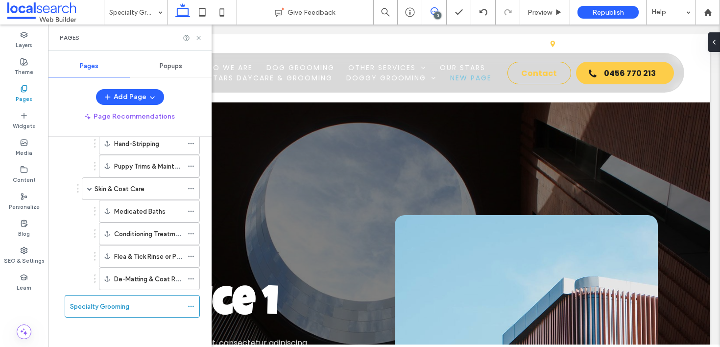
click at [437, 8] on use at bounding box center [435, 11] width 8 height 8
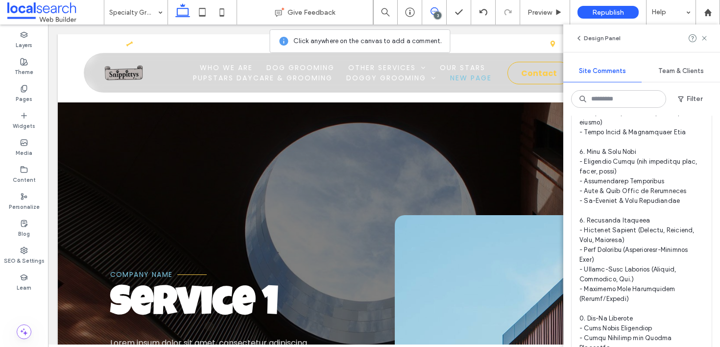
scroll to position [555, 0]
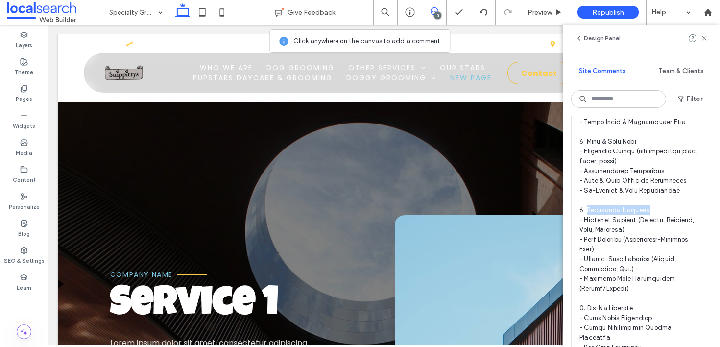
drag, startPoint x: 588, startPoint y: 201, endPoint x: 647, endPoint y: 199, distance: 59.3
click at [647, 199] on span at bounding box center [642, 181] width 124 height 598
copy span "pecialty Grooming"
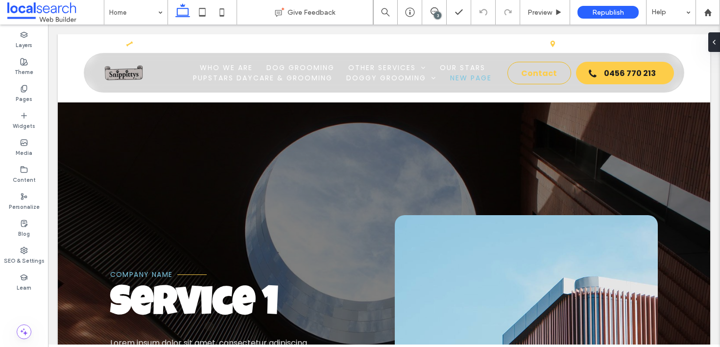
click at [436, 17] on div "3" at bounding box center [437, 15] width 7 height 7
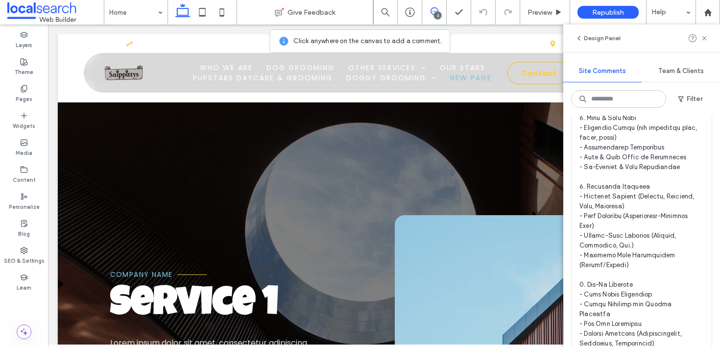
scroll to position [581, 0]
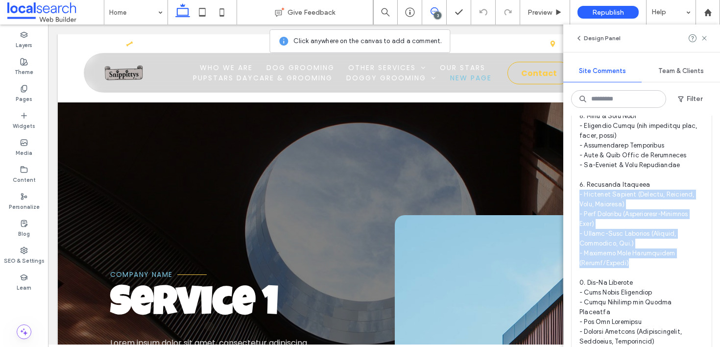
drag, startPoint x: 647, startPoint y: 253, endPoint x: 570, endPoint y: 188, distance: 101.5
click at [570, 188] on div "Internal 33 Resolve EO Esen Onur 10:20 Sep 15 2025 Devs: Have added all anchor …" at bounding box center [642, 231] width 157 height 231
copy span "Creative Styling (Colours, Patterns, Bows, Bandanas) - Show Grooming (Competiti…"
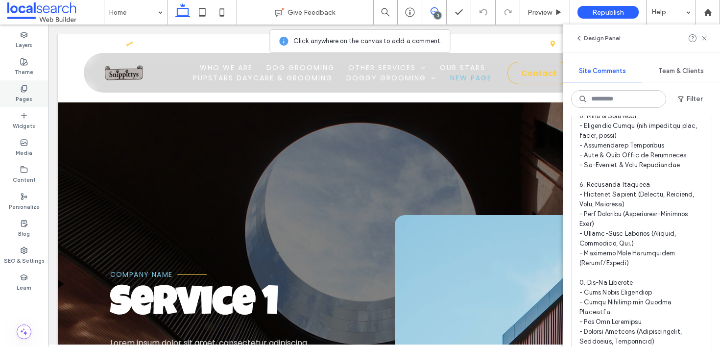
click at [26, 99] on label "Pages" at bounding box center [24, 98] width 17 height 11
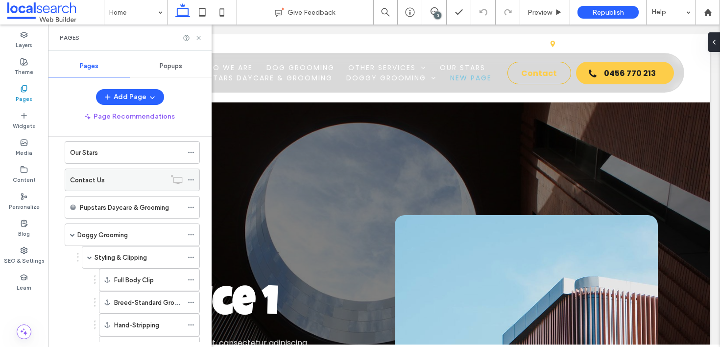
scroll to position [303, 0]
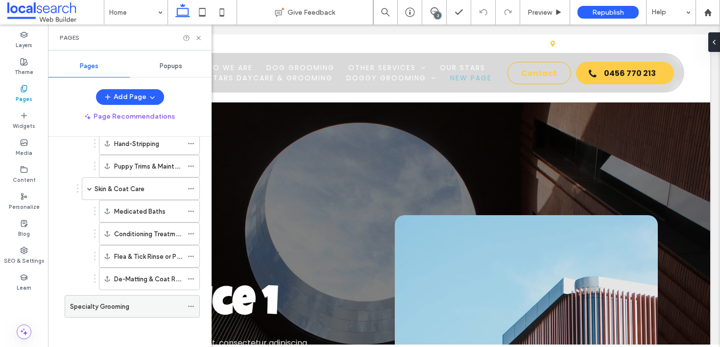
click at [126, 304] on label "Specialty Grooming" at bounding box center [99, 306] width 59 height 17
click at [432, 13] on icon at bounding box center [435, 11] width 8 height 8
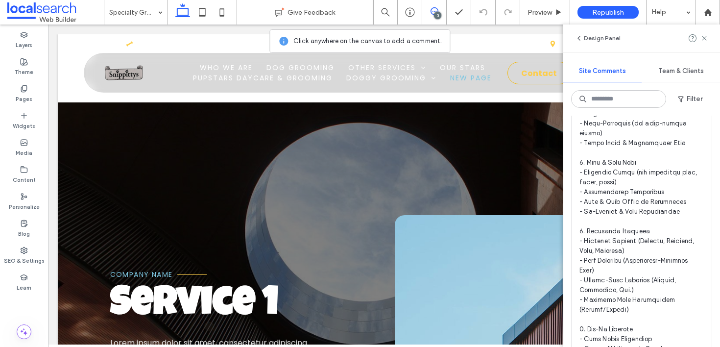
scroll to position [540, 0]
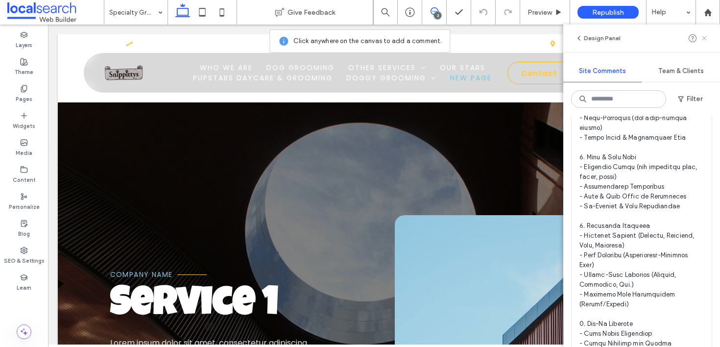
click at [704, 36] on icon at bounding box center [705, 38] width 8 height 8
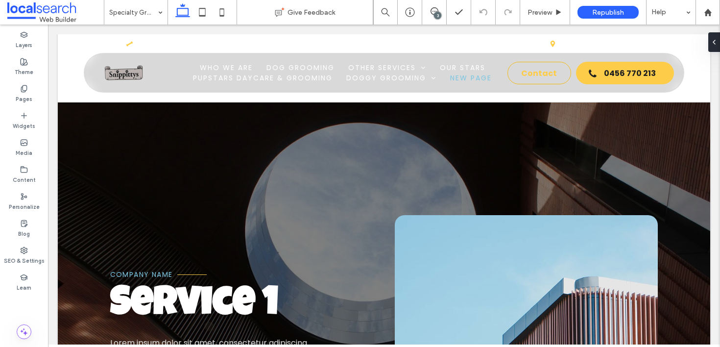
scroll to position [0, 0]
type input "**********"
type input "**"
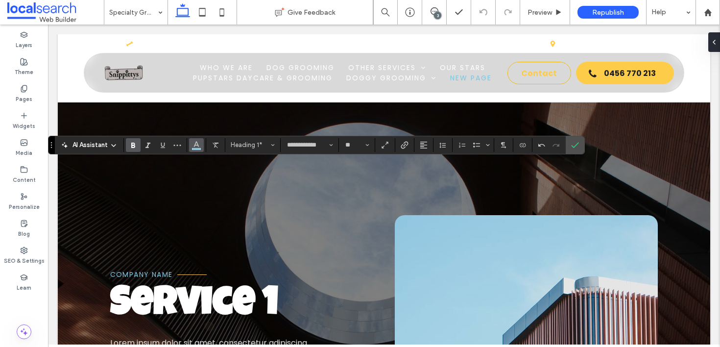
click at [196, 146] on icon "Color" at bounding box center [197, 144] width 8 height 8
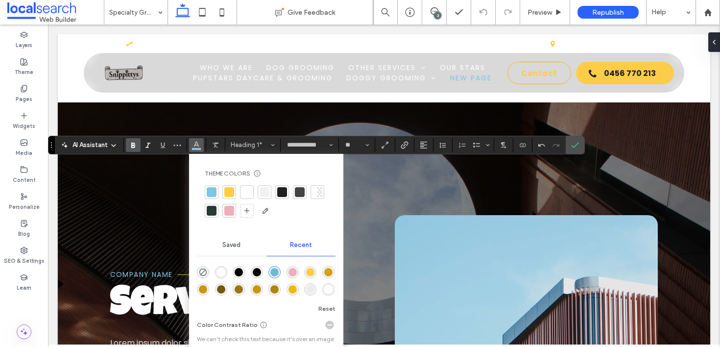
click at [252, 188] on div at bounding box center [247, 192] width 14 height 14
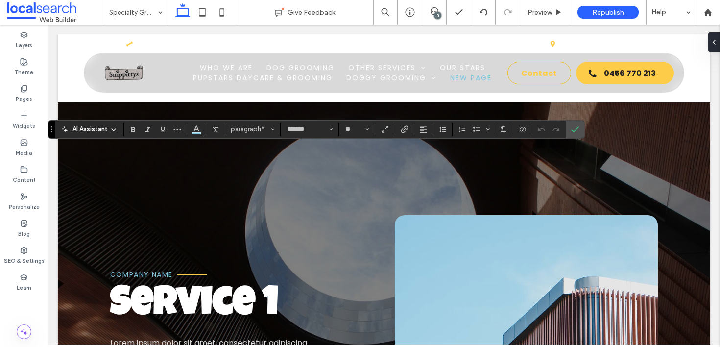
type input "**"
click at [196, 130] on icon "Color" at bounding box center [197, 128] width 8 height 8
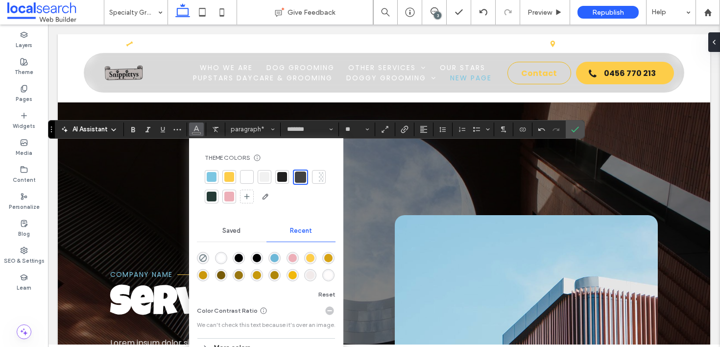
click at [216, 179] on div at bounding box center [212, 177] width 10 height 10
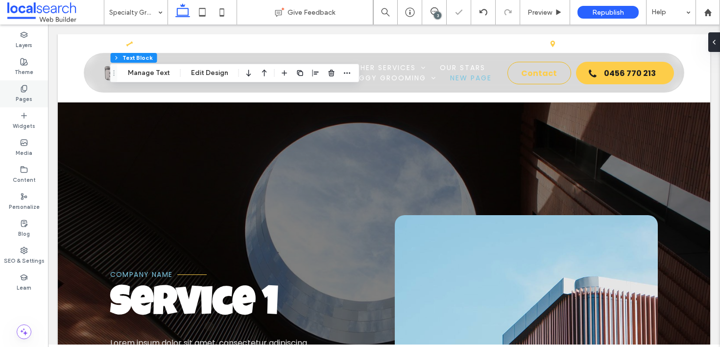
click at [30, 99] on label "Pages" at bounding box center [24, 98] width 17 height 11
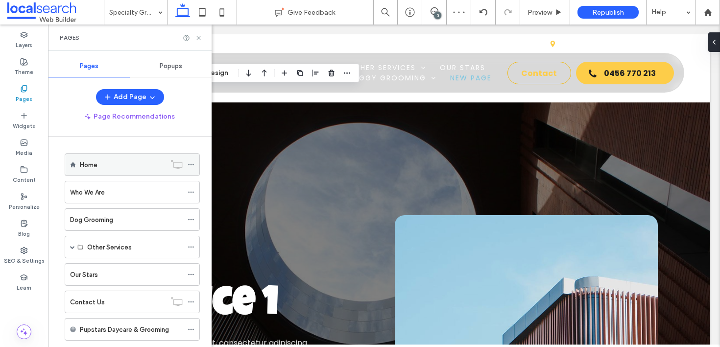
click at [101, 168] on div "Home" at bounding box center [123, 165] width 86 height 10
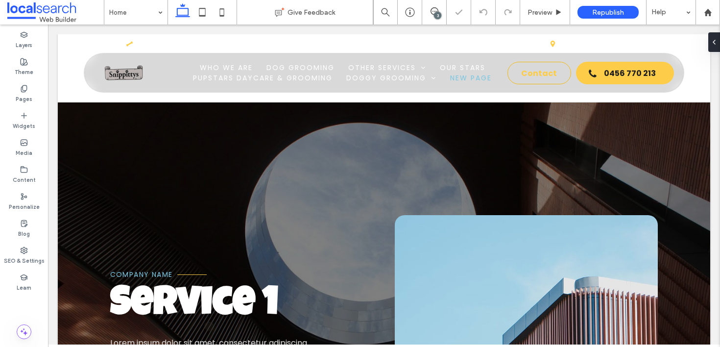
type input "*******"
type input "**"
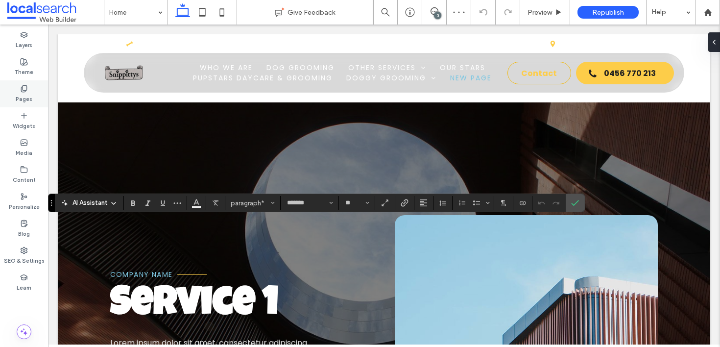
click at [33, 90] on div "Pages" at bounding box center [24, 93] width 48 height 27
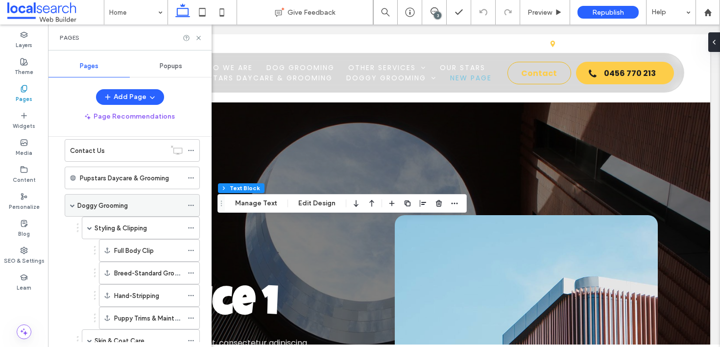
scroll to position [303, 0]
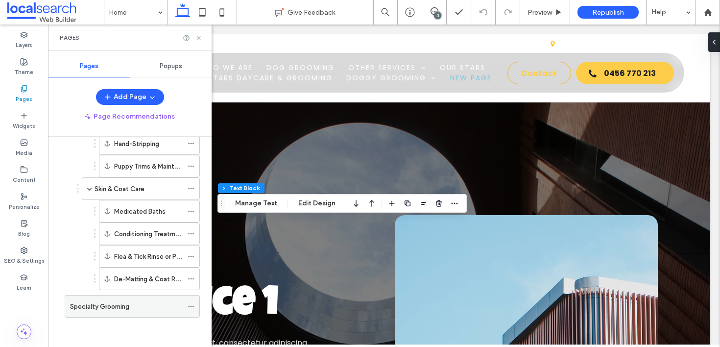
click at [112, 311] on label "Specialty Grooming" at bounding box center [99, 306] width 59 height 17
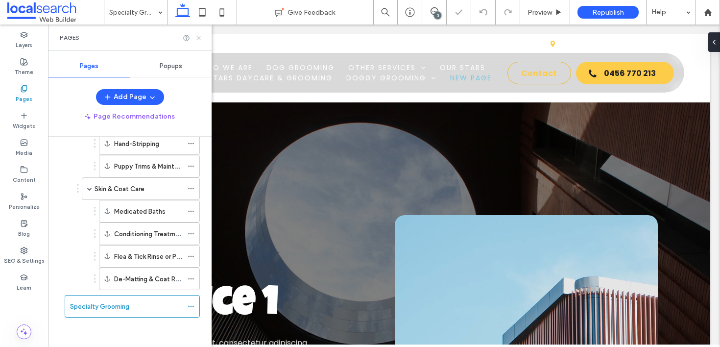
click at [199, 36] on icon at bounding box center [198, 37] width 7 height 7
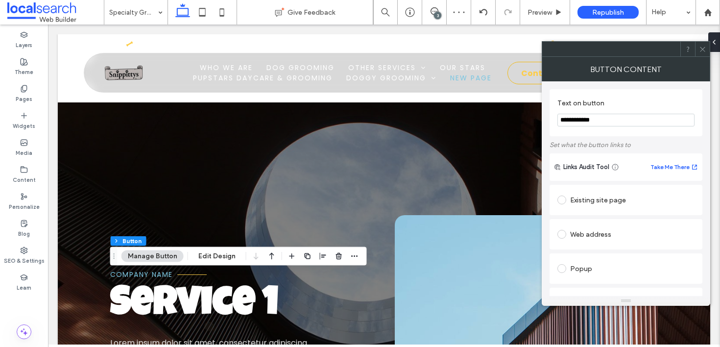
click at [605, 198] on div "Existing site page" at bounding box center [626, 200] width 137 height 16
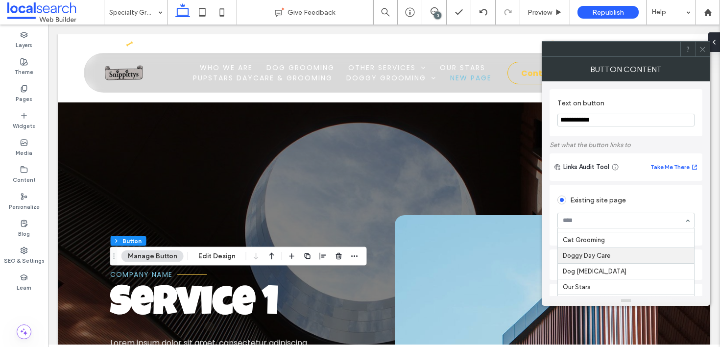
scroll to position [86, 0]
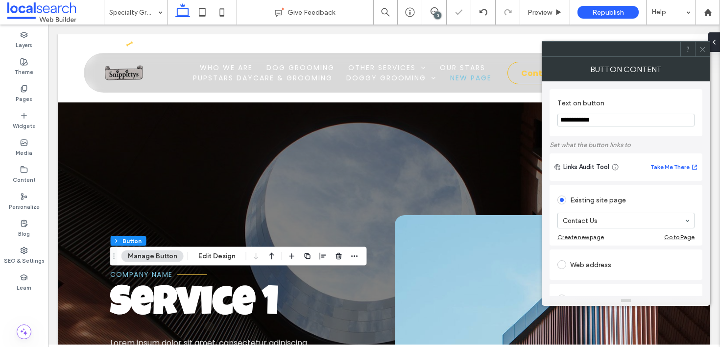
click at [704, 48] on icon at bounding box center [702, 49] width 7 height 7
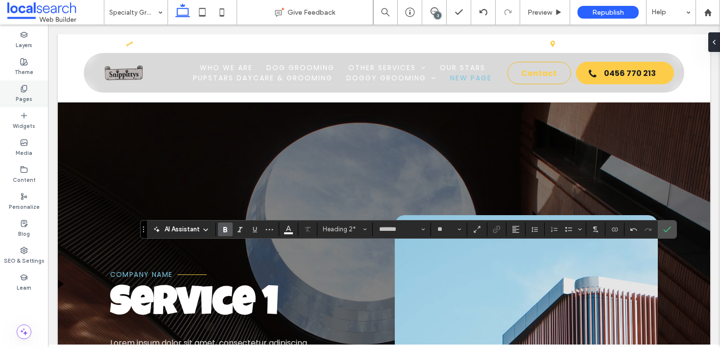
click at [41, 102] on div "Pages" at bounding box center [24, 93] width 48 height 27
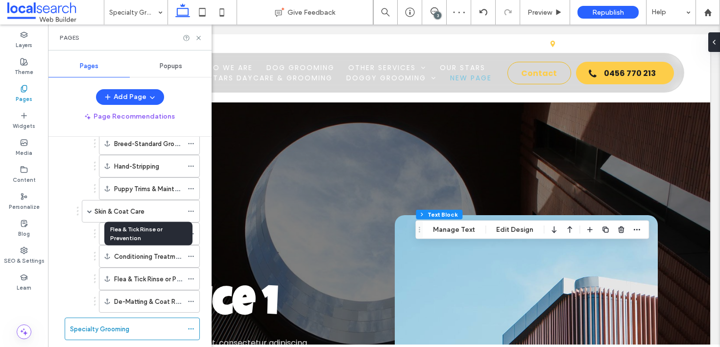
scroll to position [303, 0]
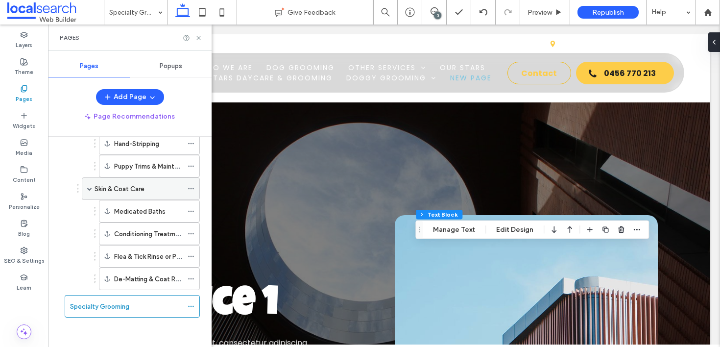
click at [144, 191] on label "Skin & Coat Care" at bounding box center [120, 188] width 50 height 17
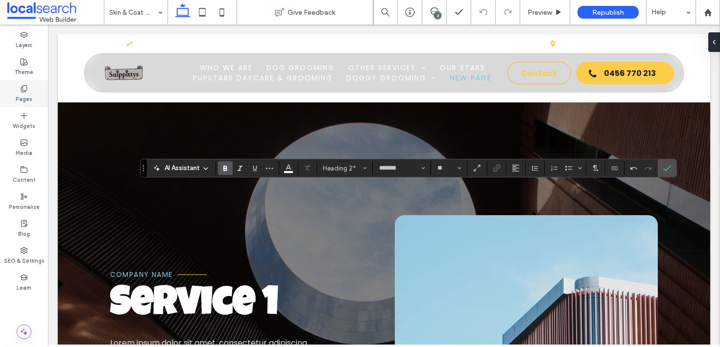
click at [27, 95] on label "Pages" at bounding box center [24, 98] width 17 height 11
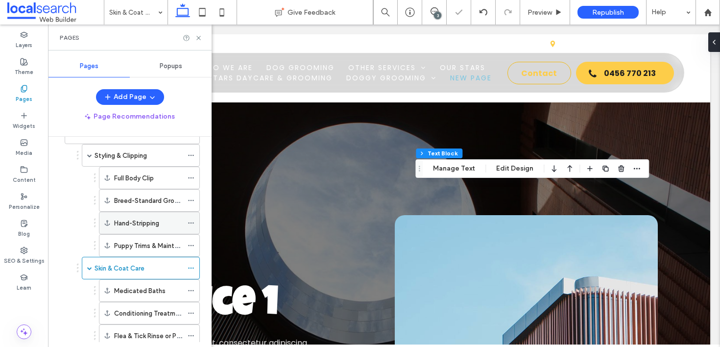
scroll to position [224, 0]
click at [126, 160] on div "Styling & Clipping" at bounding box center [139, 155] width 88 height 22
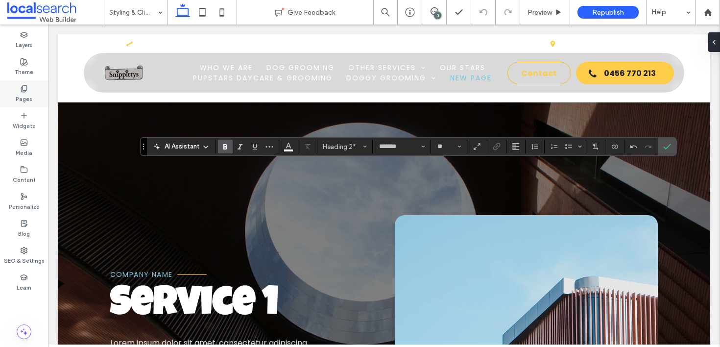
click at [23, 96] on label "Pages" at bounding box center [24, 98] width 17 height 11
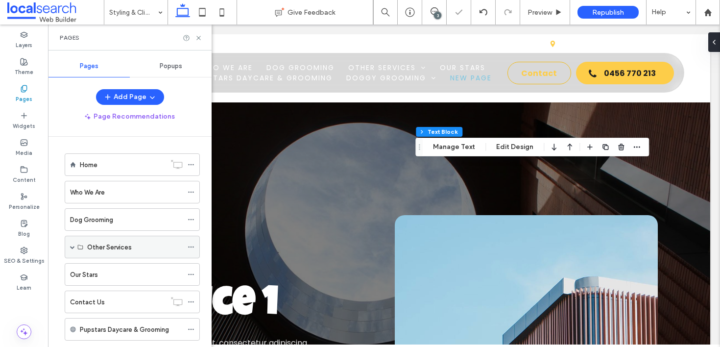
scroll to position [303, 0]
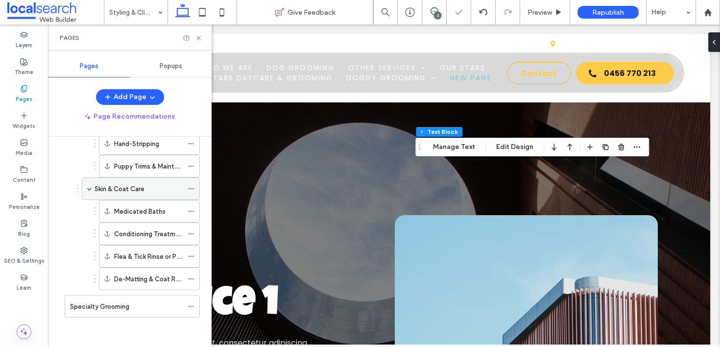
click at [140, 180] on div "Skin & Coat Care" at bounding box center [139, 189] width 88 height 22
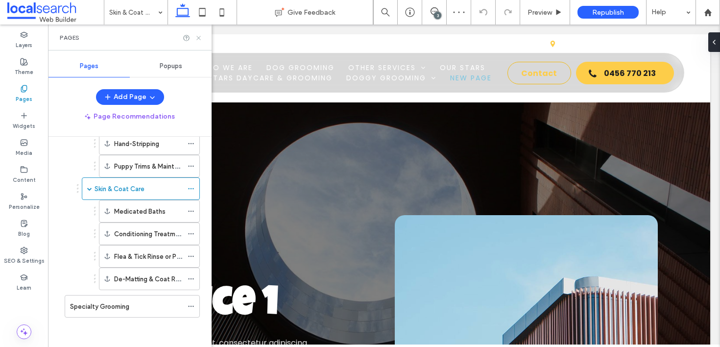
click at [198, 38] on icon at bounding box center [198, 37] width 7 height 7
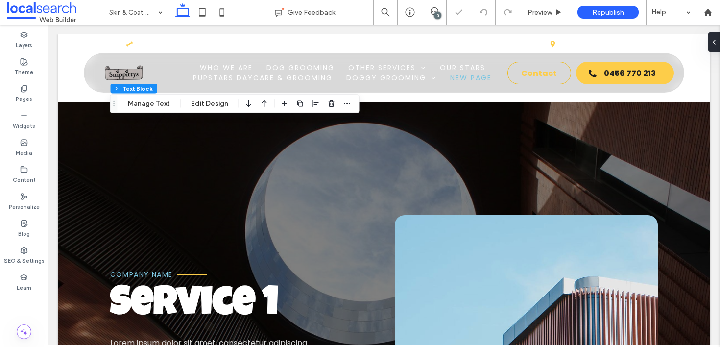
type input "**********"
type input "**"
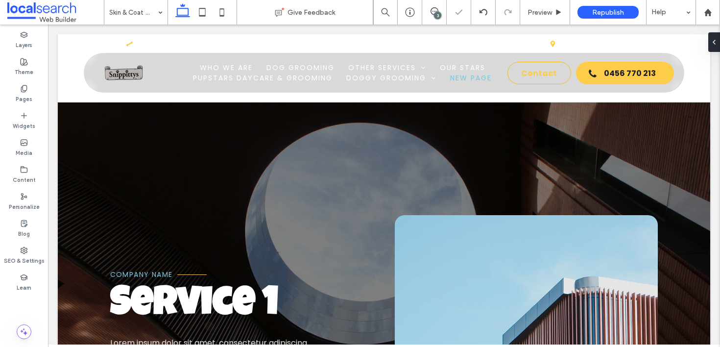
type input "*******"
type input "**"
